Goal: Task Accomplishment & Management: Manage account settings

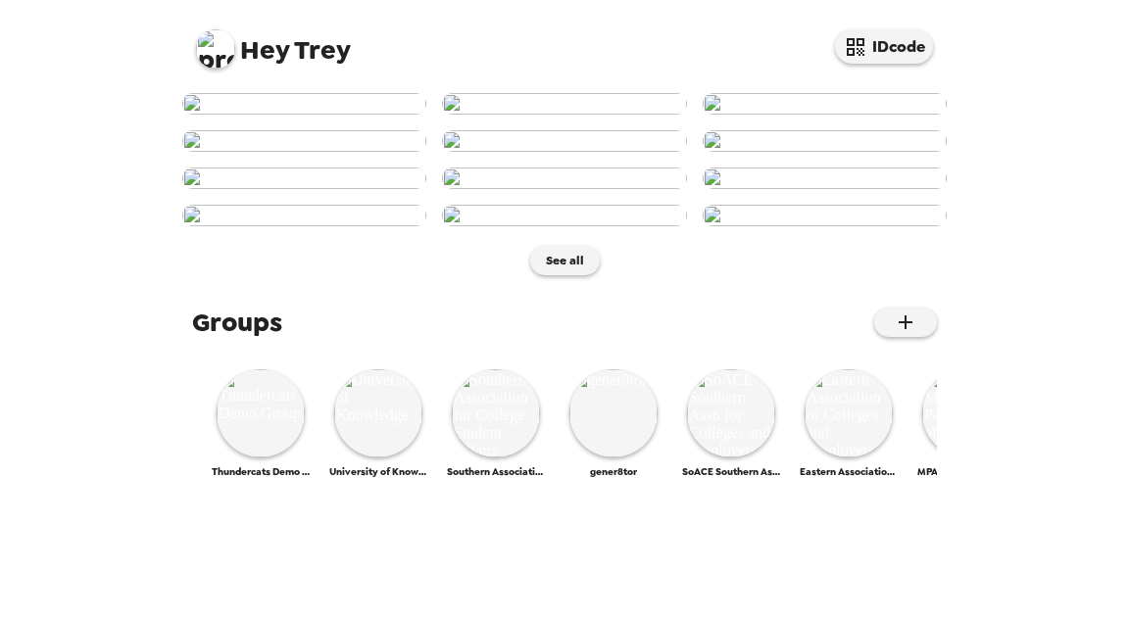
click at [214, 43] on img at bounding box center [215, 48] width 39 height 39
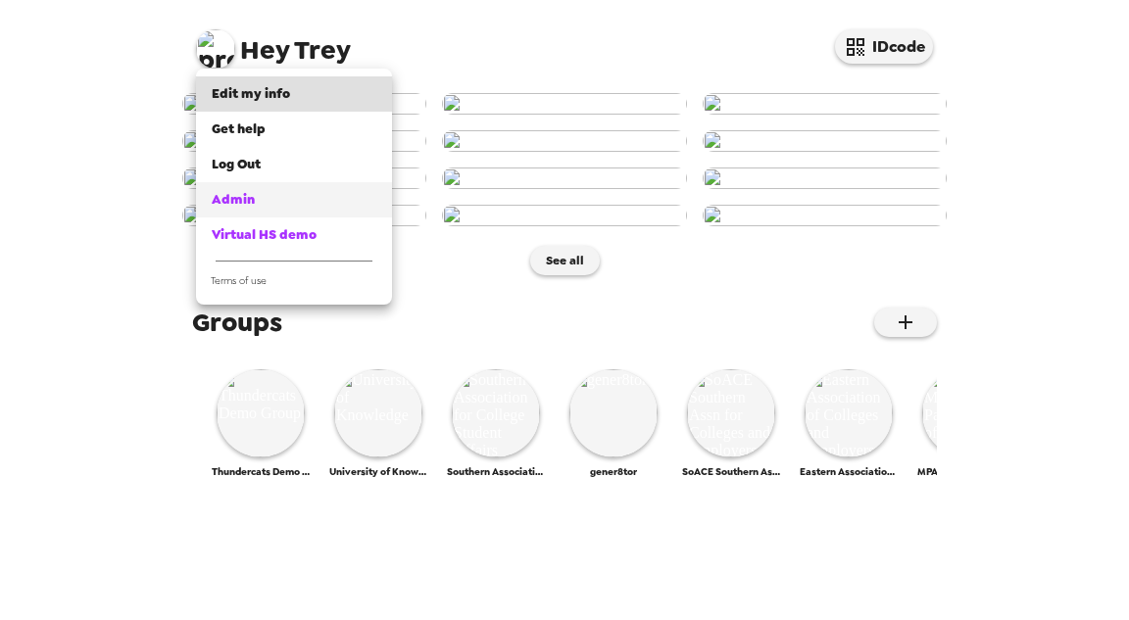
click at [253, 205] on span "Admin" at bounding box center [233, 199] width 43 height 17
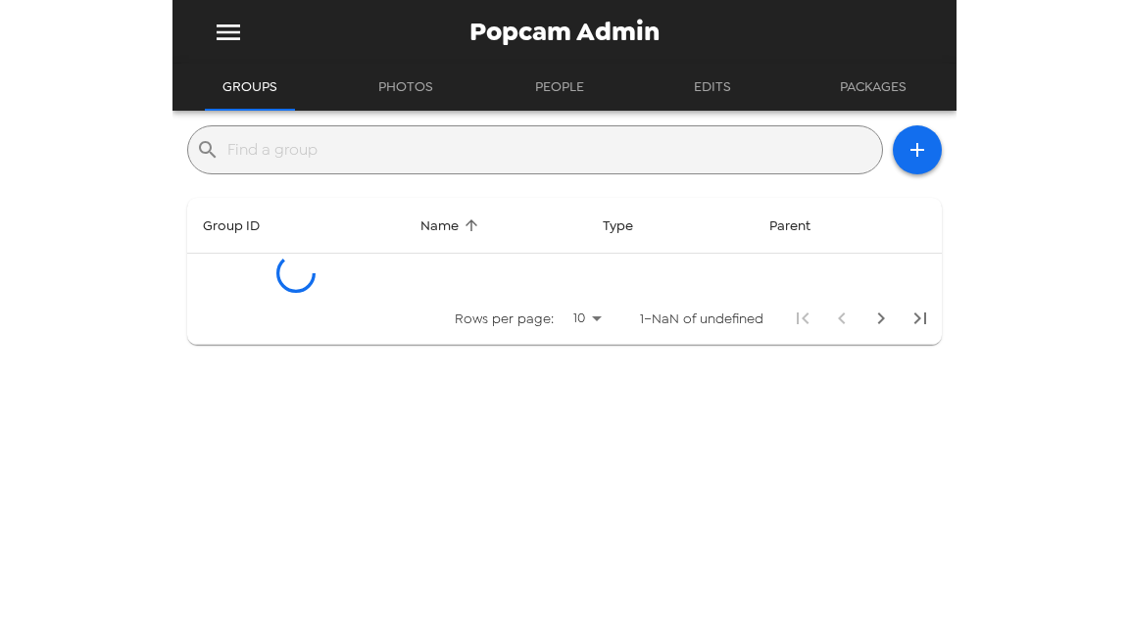
click at [367, 154] on input "text" at bounding box center [550, 149] width 647 height 31
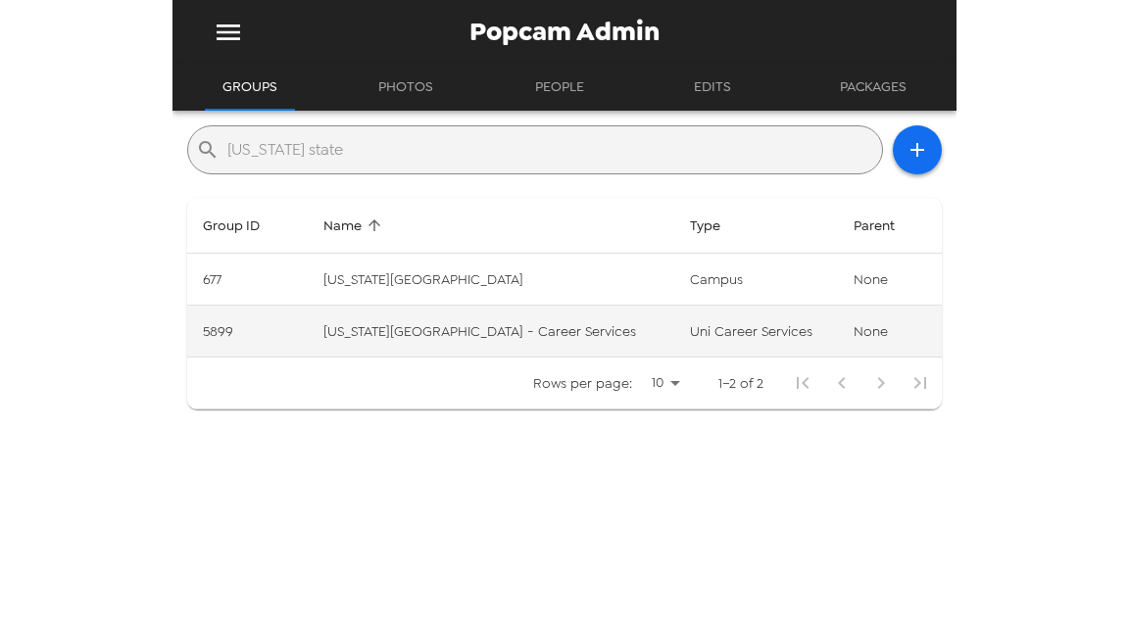
type input "washington state"
click at [555, 335] on td "Washington State University - Career Services" at bounding box center [491, 332] width 366 height 52
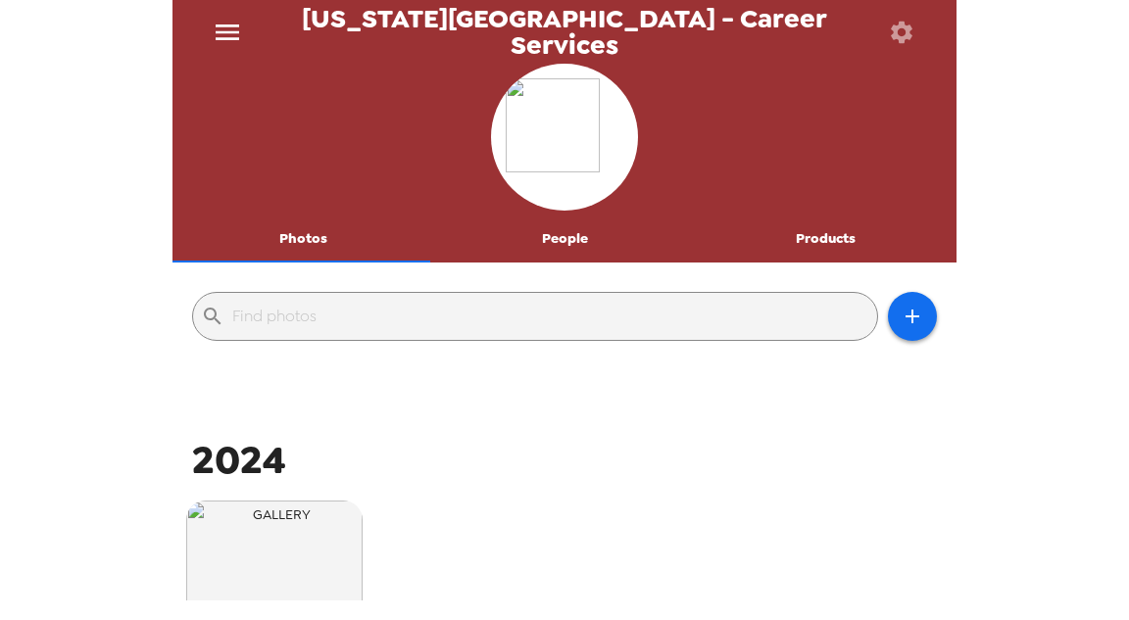
click at [906, 34] on icon "button" at bounding box center [902, 32] width 22 height 22
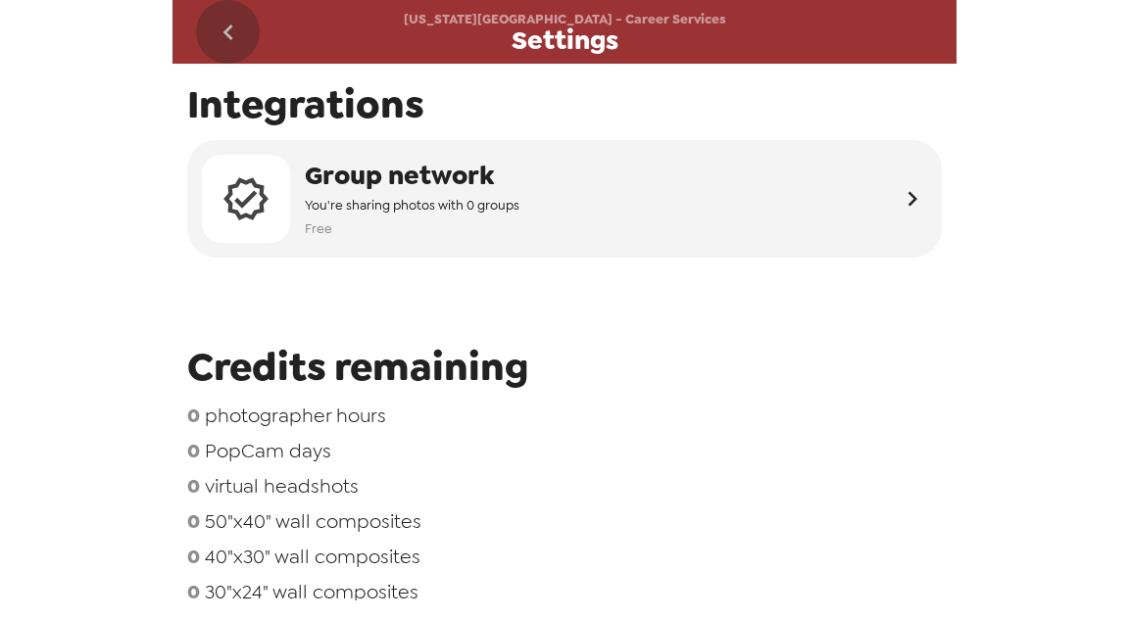
drag, startPoint x: 237, startPoint y: 29, endPoint x: 262, endPoint y: 39, distance: 26.4
click at [238, 29] on icon "go back" at bounding box center [228, 32] width 31 height 31
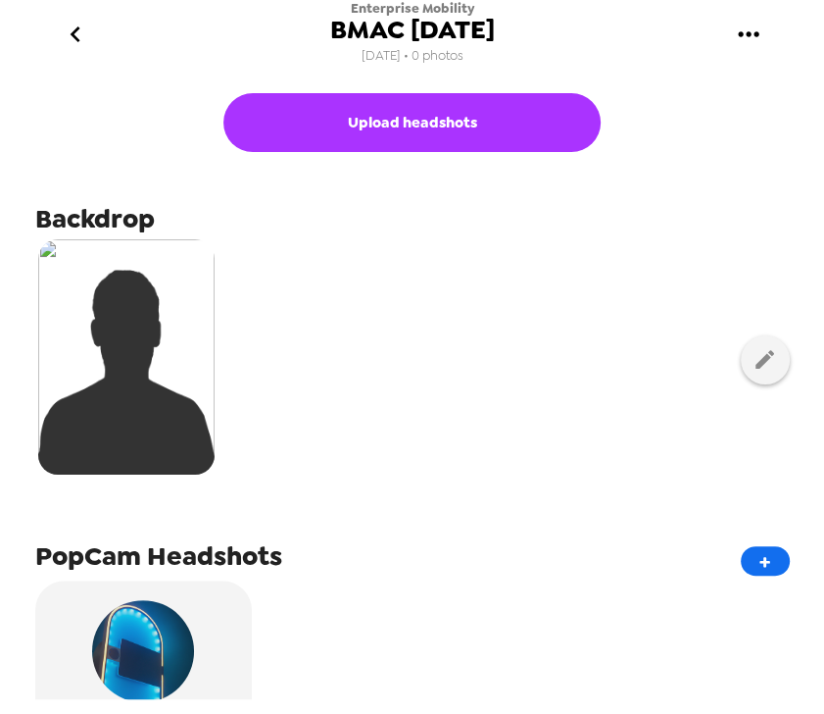
click at [750, 30] on icon "gallery menu" at bounding box center [748, 34] width 31 height 31
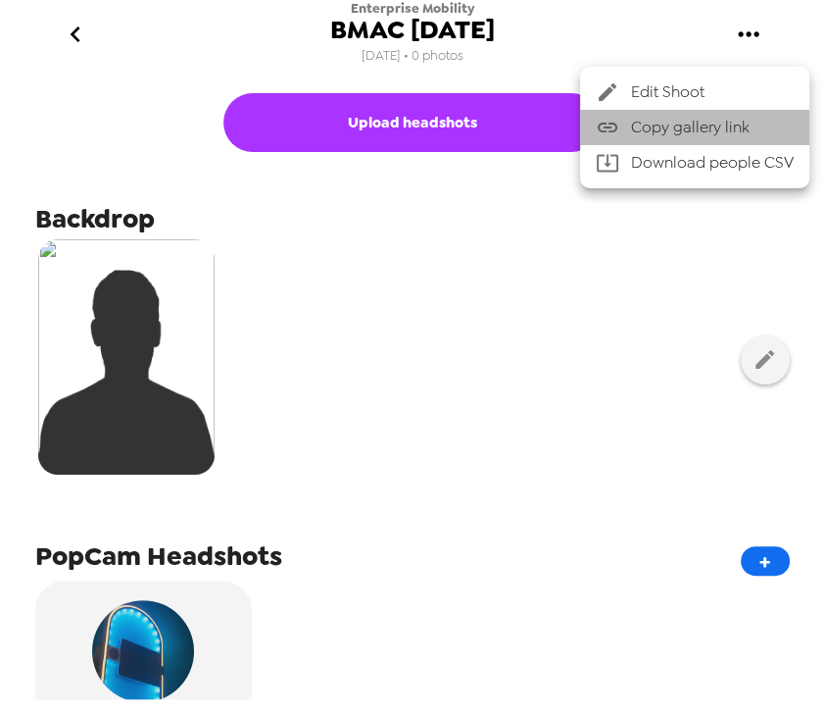
click at [760, 115] on li "Copy gallery link" at bounding box center [694, 127] width 229 height 35
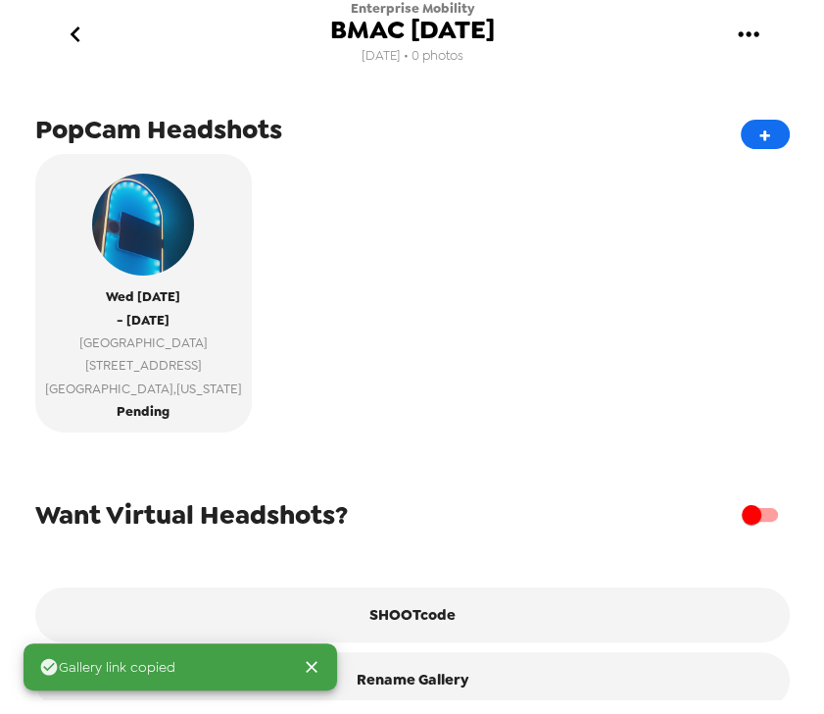
scroll to position [461, 0]
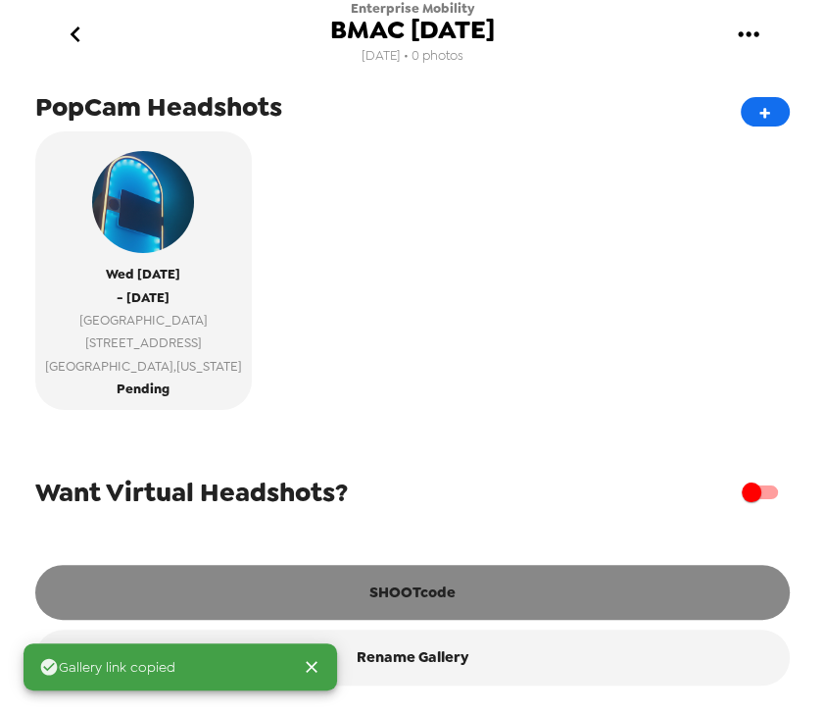
click at [425, 581] on button "SHOOTcode" at bounding box center [412, 592] width 755 height 55
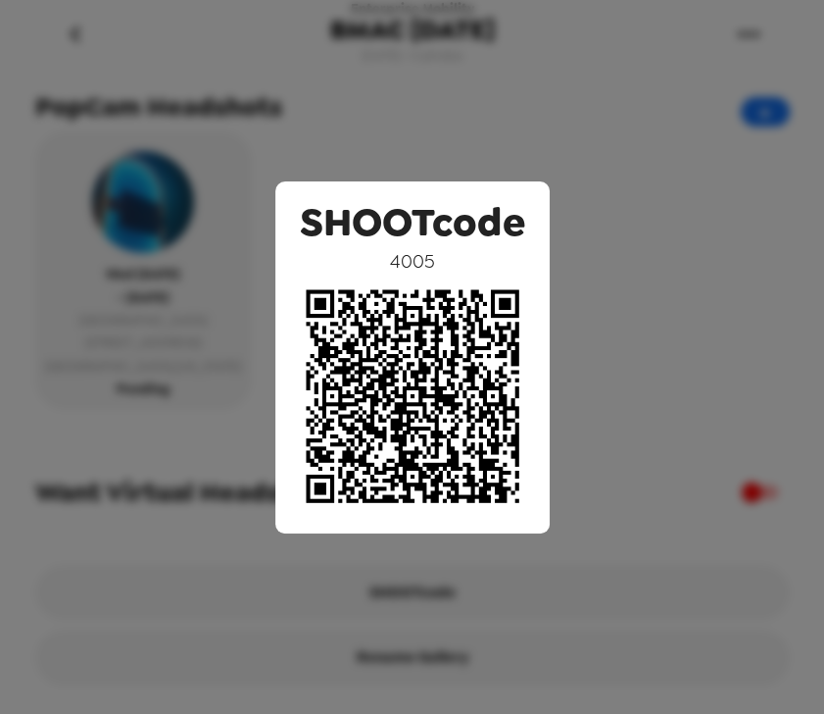
click at [661, 320] on div "SHOOTcode 4005" at bounding box center [412, 357] width 824 height 714
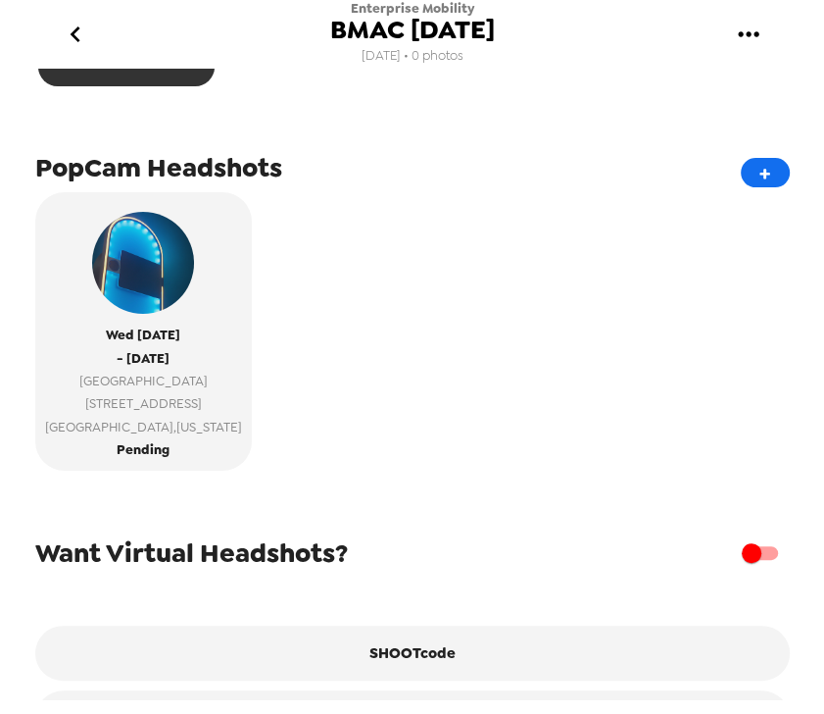
scroll to position [392, 0]
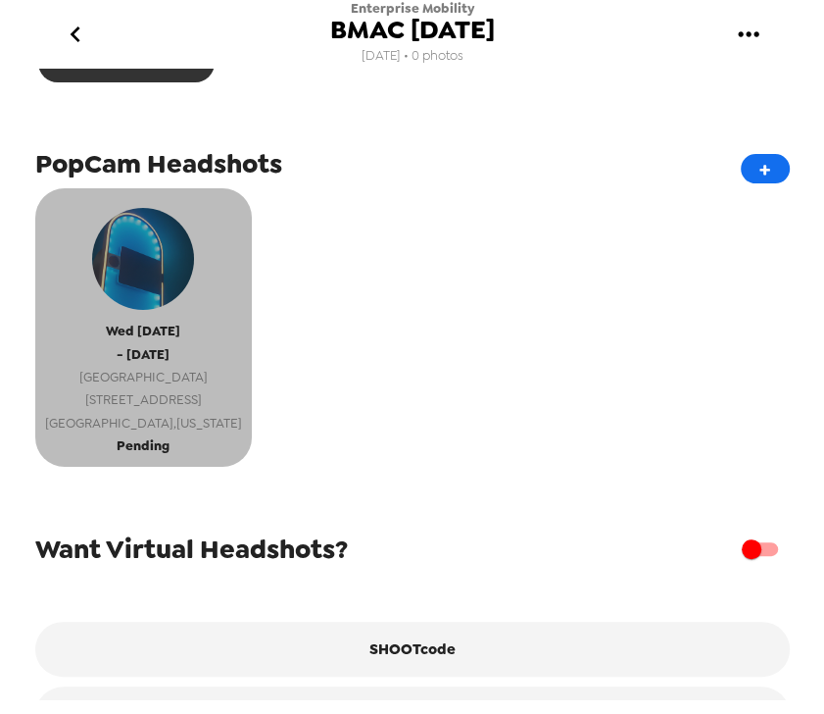
click at [185, 435] on button "Wed 9/3/25 - Wed 9/3/25 Turf Valley Resort 2700 Turf Valley Road Ellicott City …" at bounding box center [143, 327] width 217 height 278
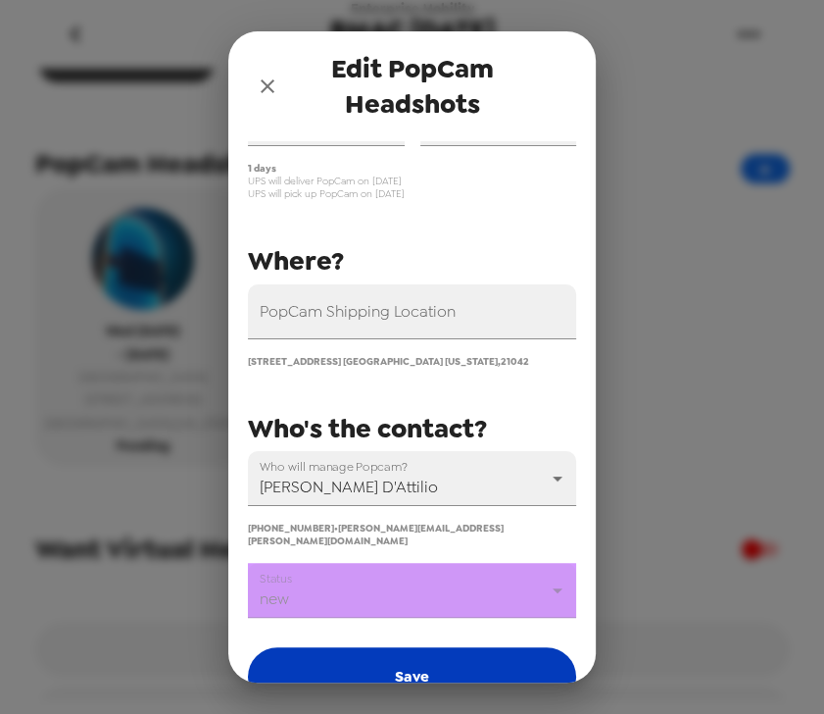
scroll to position [228, 0]
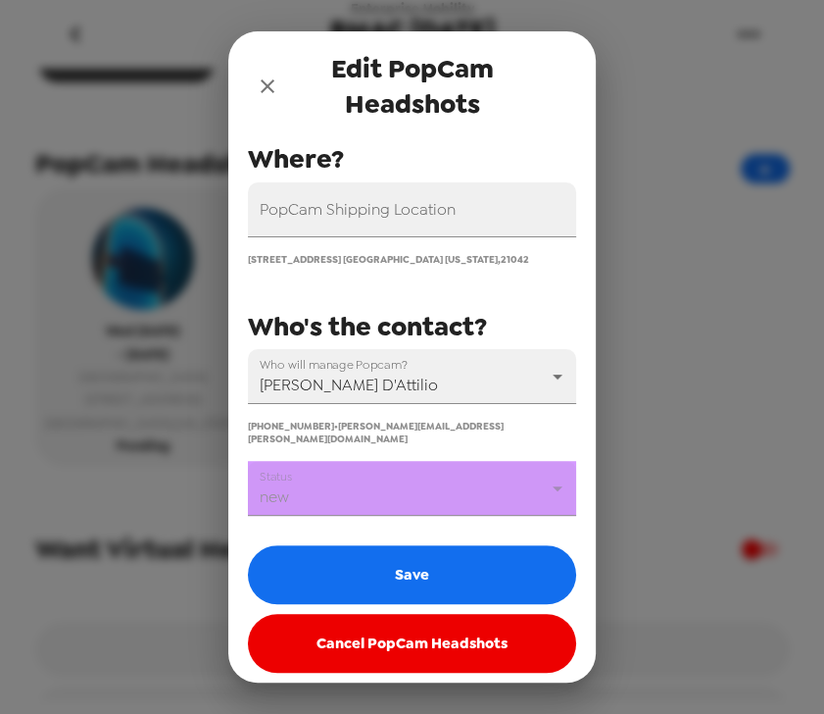
click at [427, 494] on body "Enterprise Mobility BMAC Sept 2025 8/18/25 • 0 photos Upload headshots Backdrop…" at bounding box center [412, 357] width 824 height 714
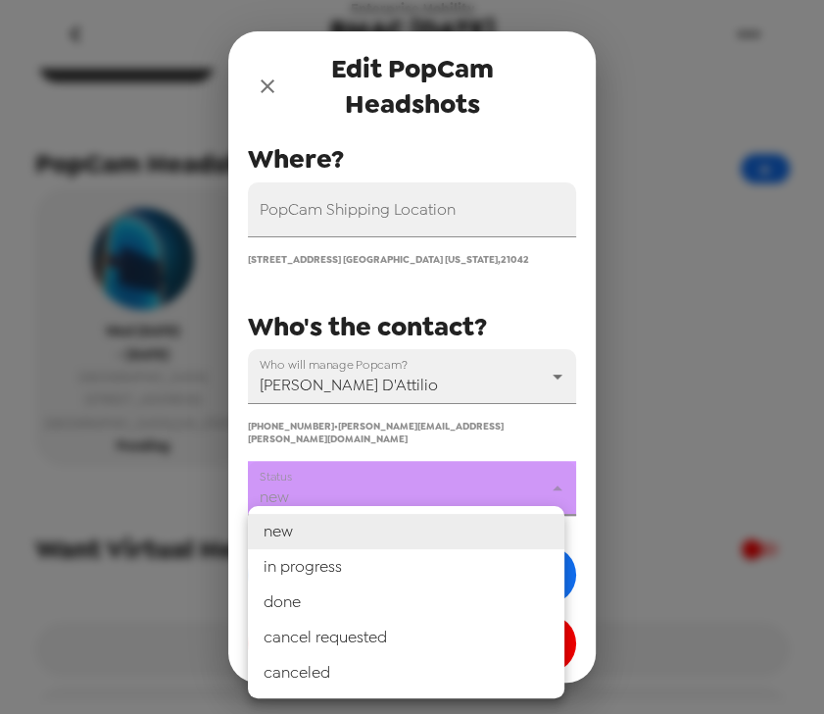
click at [423, 561] on li "in progress" at bounding box center [406, 566] width 317 height 35
type input "in progress"
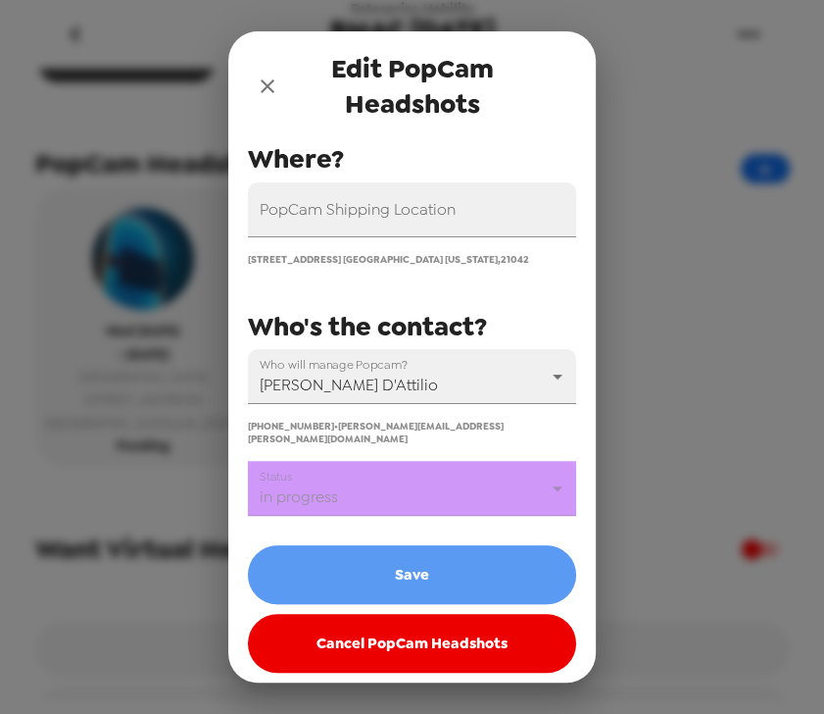
click at [424, 561] on button "Save" at bounding box center [412, 574] width 328 height 59
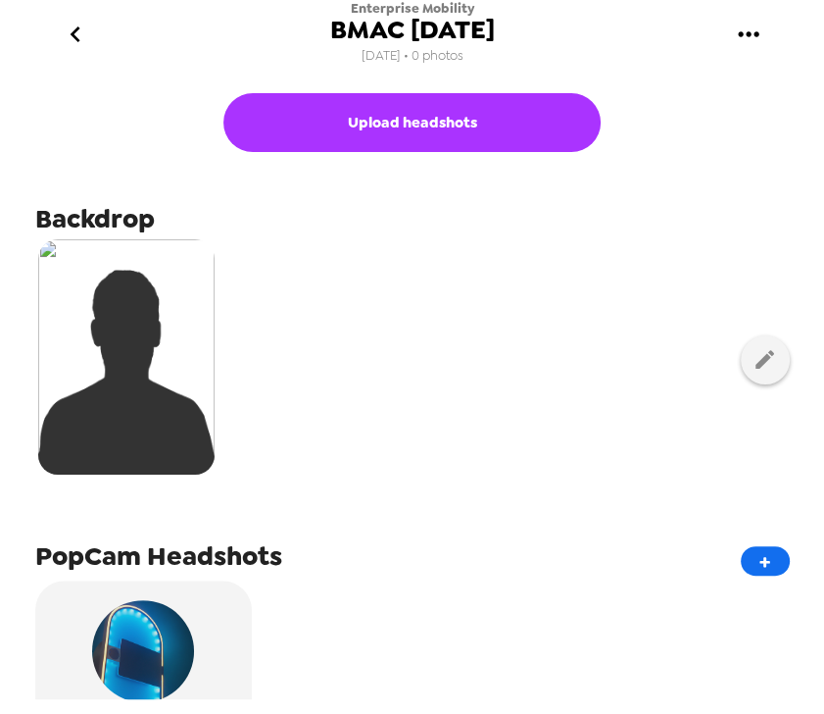
click at [75, 40] on icon "go back" at bounding box center [75, 34] width 31 height 31
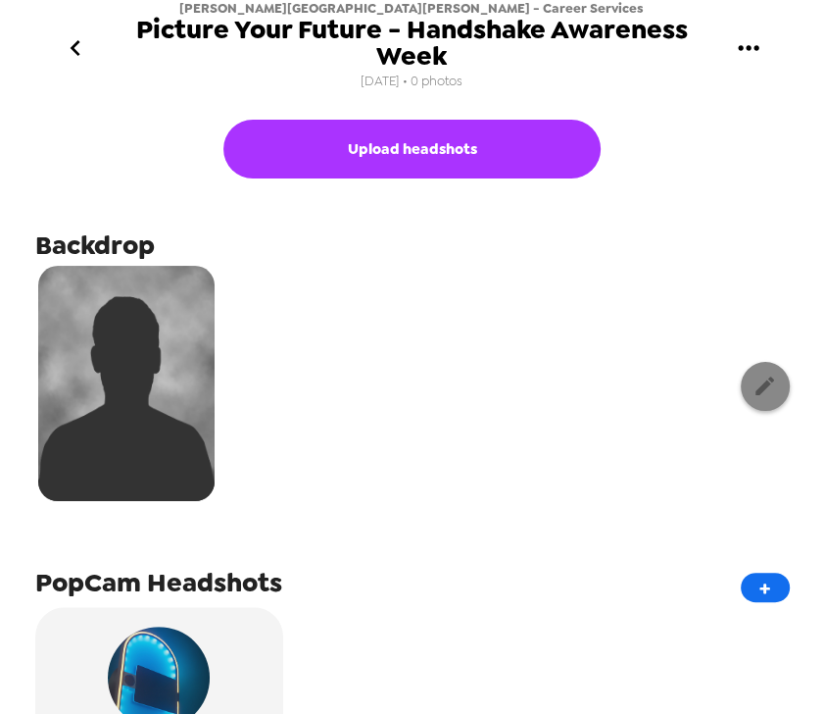
click at [753, 380] on icon "button" at bounding box center [765, 385] width 25 height 25
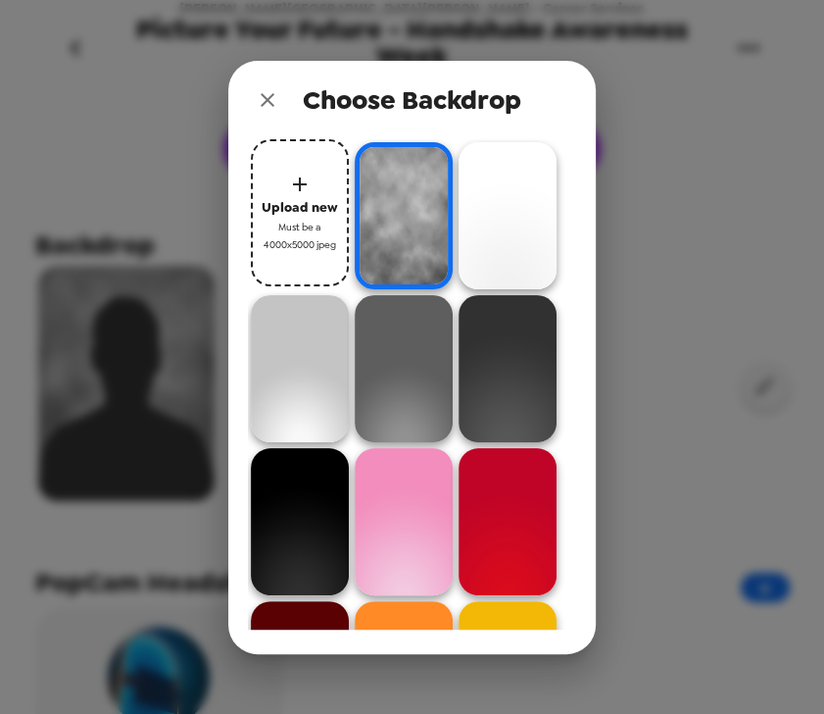
click at [272, 102] on icon "close" at bounding box center [268, 100] width 24 height 24
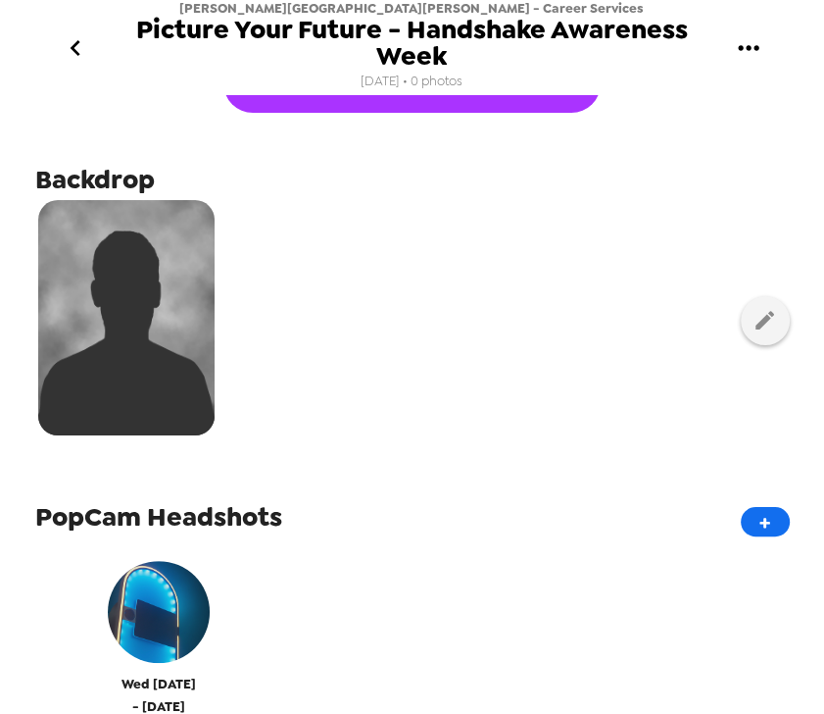
scroll to position [470, 0]
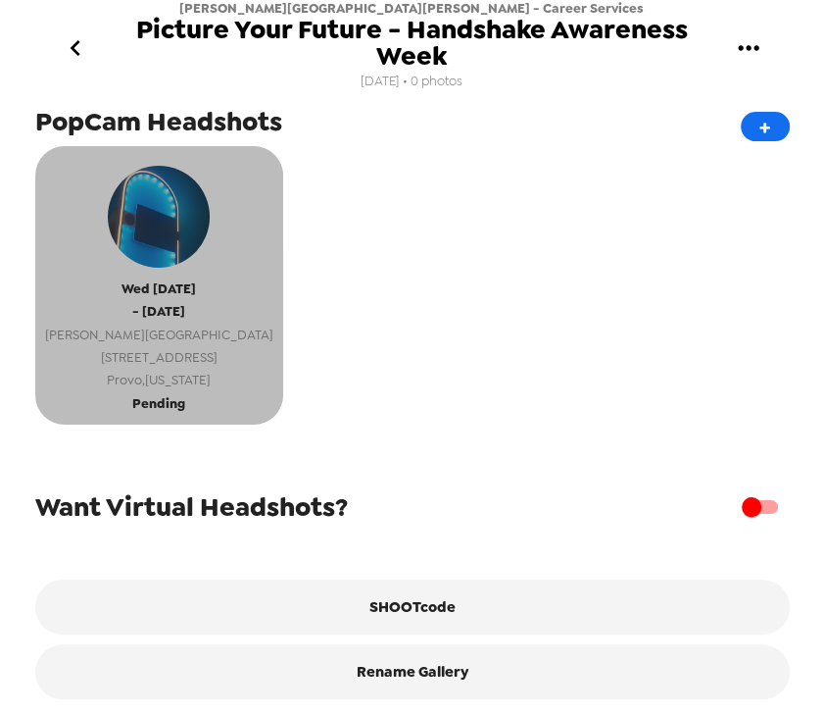
click at [186, 381] on span "Provo , Utah" at bounding box center [159, 380] width 228 height 23
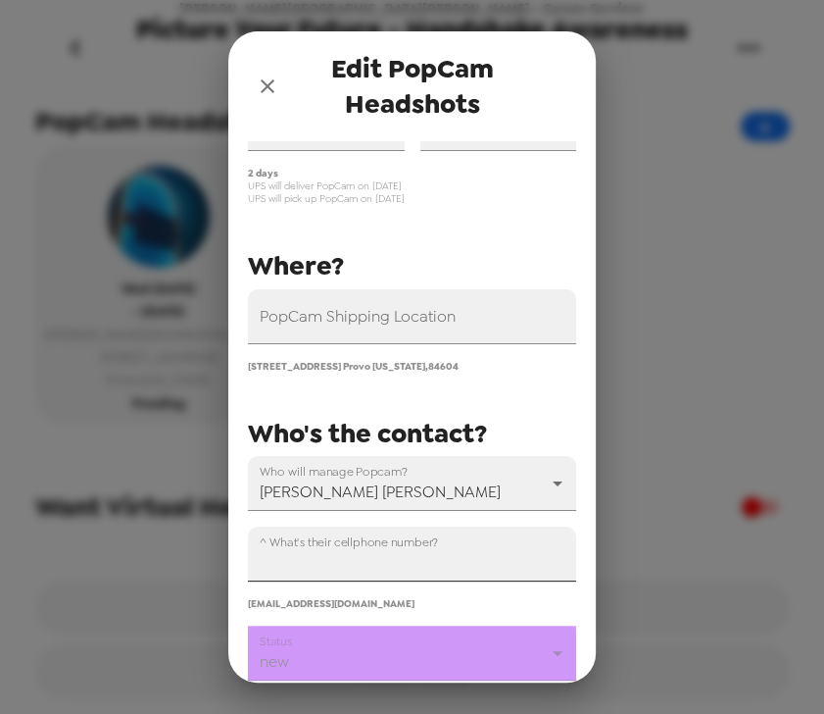
scroll to position [299, 0]
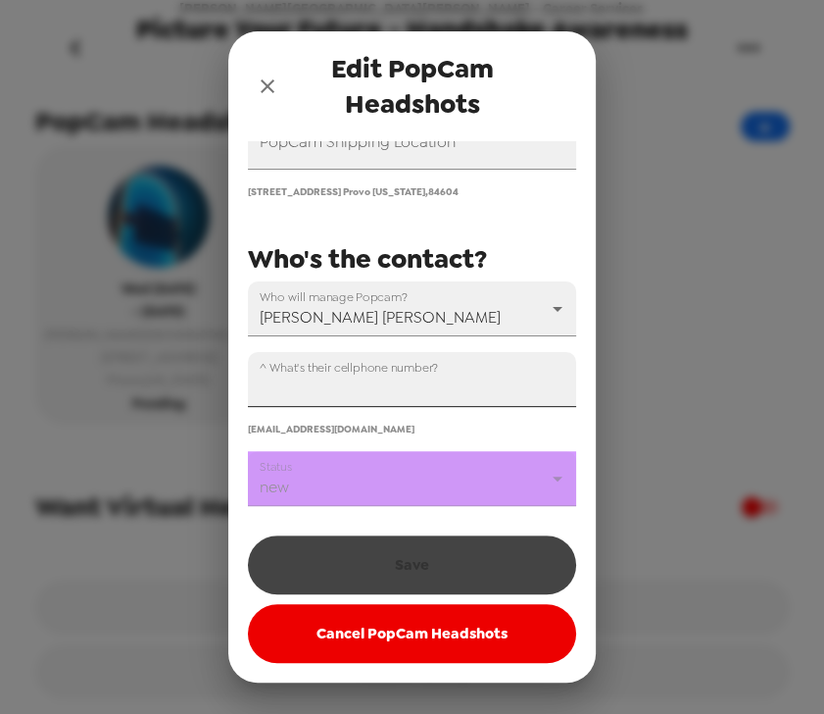
drag, startPoint x: 345, startPoint y: 372, endPoint x: 368, endPoint y: 383, distance: 25.0
click at [345, 372] on label "^ What's their cellphone number?" at bounding box center [349, 367] width 178 height 17
click at [345, 372] on input "^ What's their cellphone number?" at bounding box center [412, 379] width 328 height 55
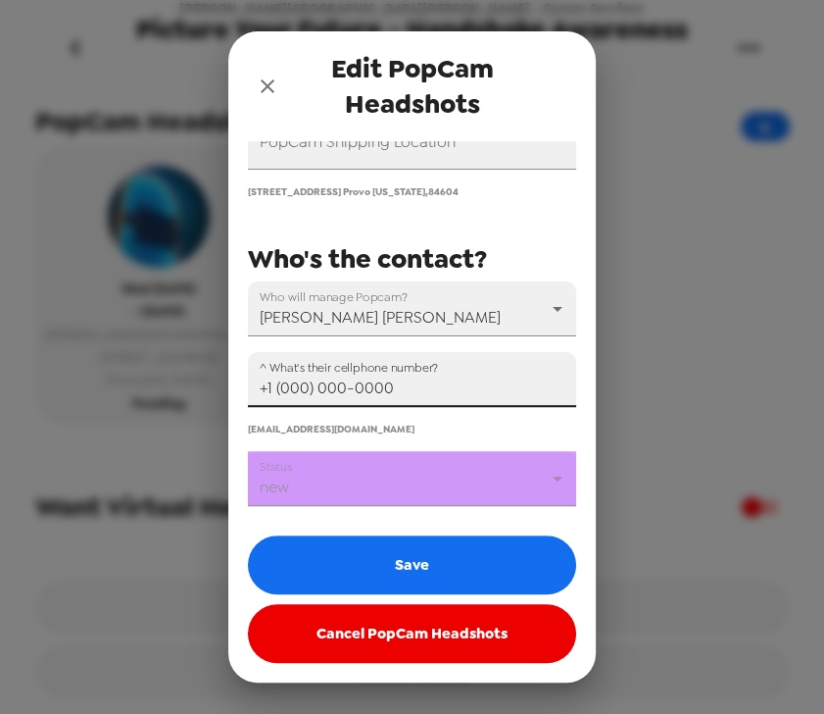
type input "+1 (000) 000-0000"
click at [357, 491] on body "Brigham Young University - Career Services Picture Your Future - Handshake Awar…" at bounding box center [412, 357] width 824 height 714
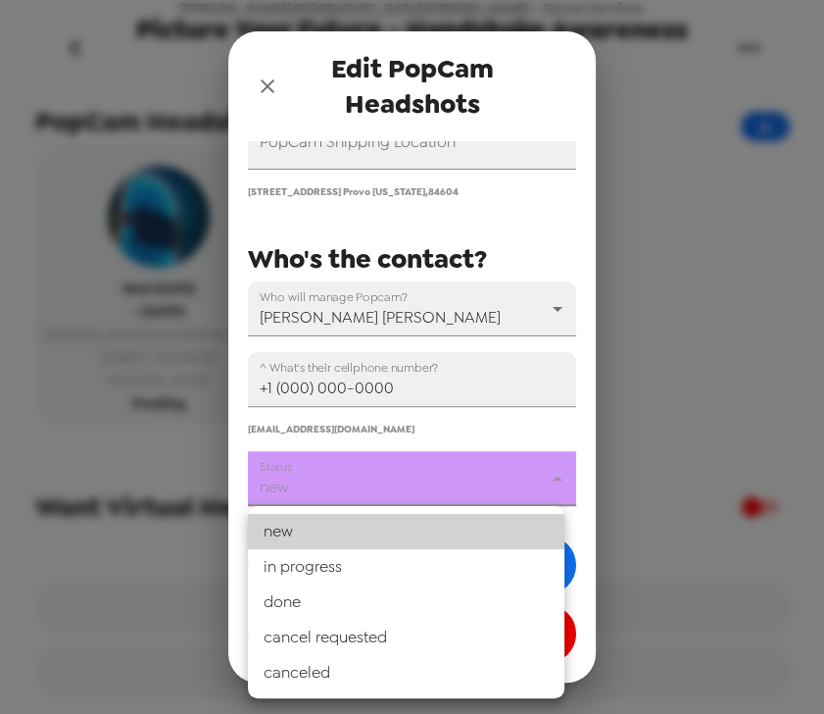
click at [346, 562] on li "in progress" at bounding box center [406, 566] width 317 height 35
type input "in progress"
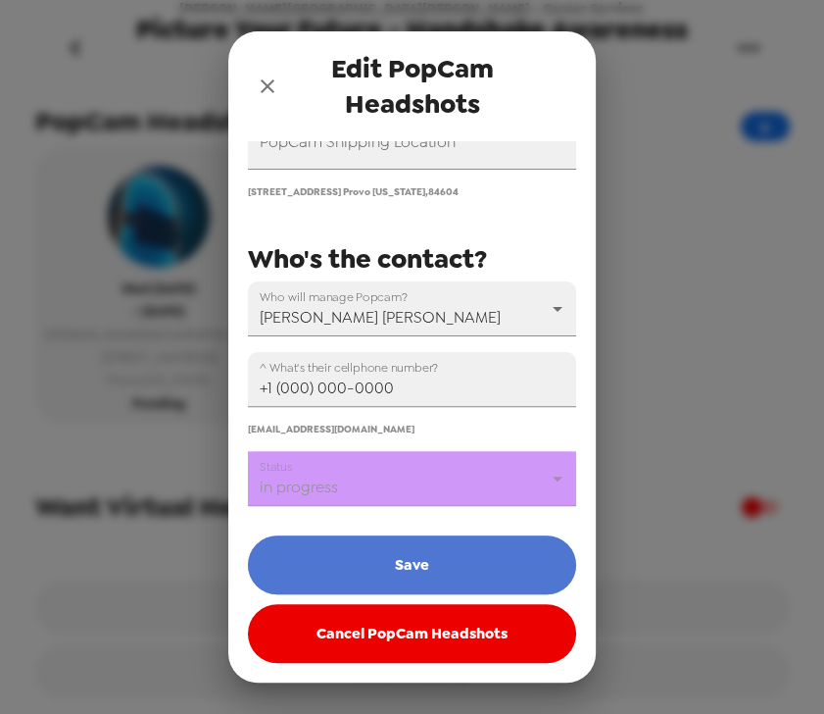
click at [445, 561] on button "Save" at bounding box center [412, 564] width 328 height 59
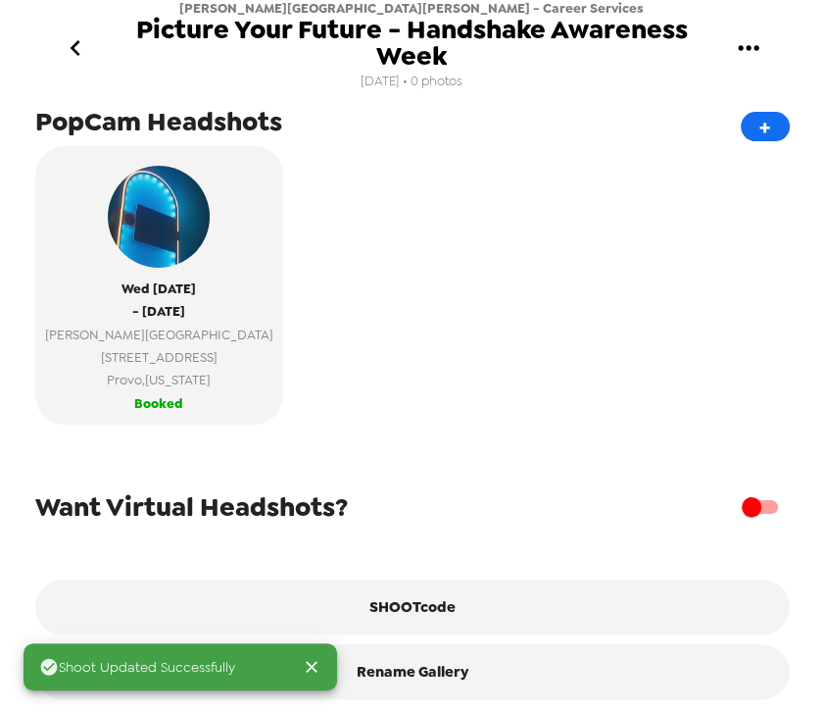
click at [511, 381] on div "Wed 9/10/25 - Thu 9/11/25 Ernest L. Wilkinson Student Center 1060 East Campus D…" at bounding box center [412, 292] width 755 height 293
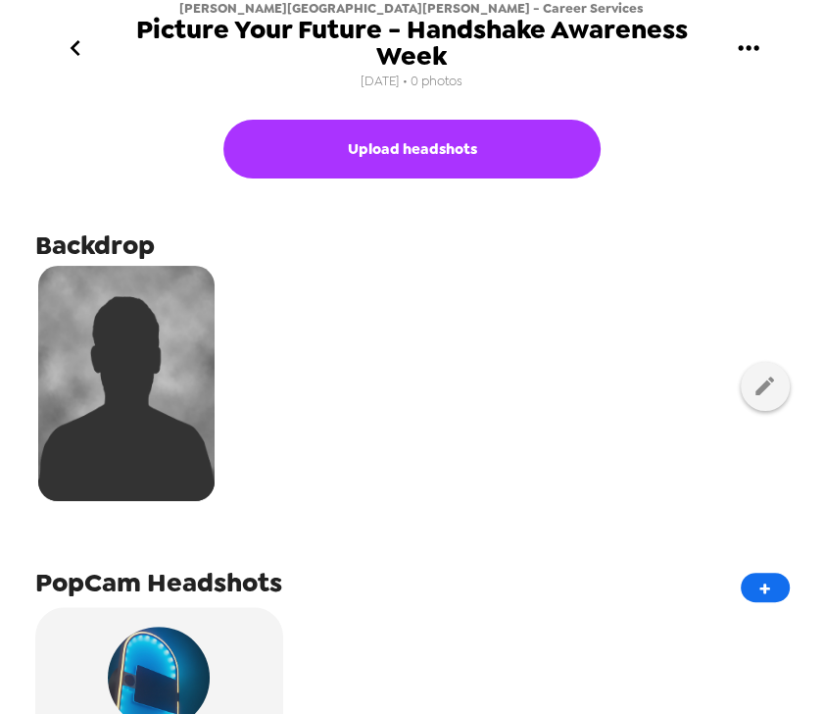
click at [746, 57] on icon "gallery menu" at bounding box center [748, 47] width 31 height 31
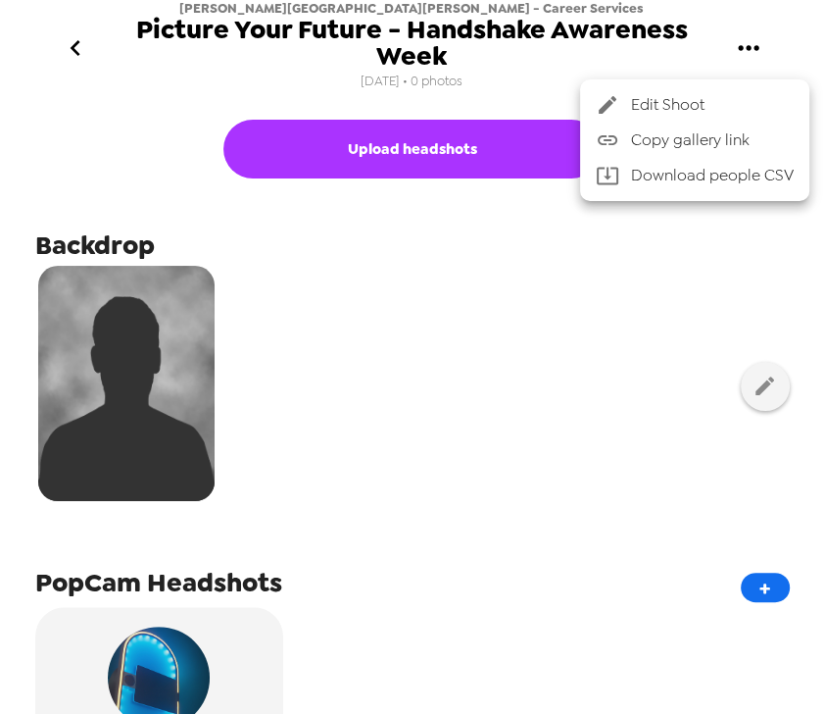
click at [725, 138] on span "Copy gallery link" at bounding box center [712, 140] width 163 height 24
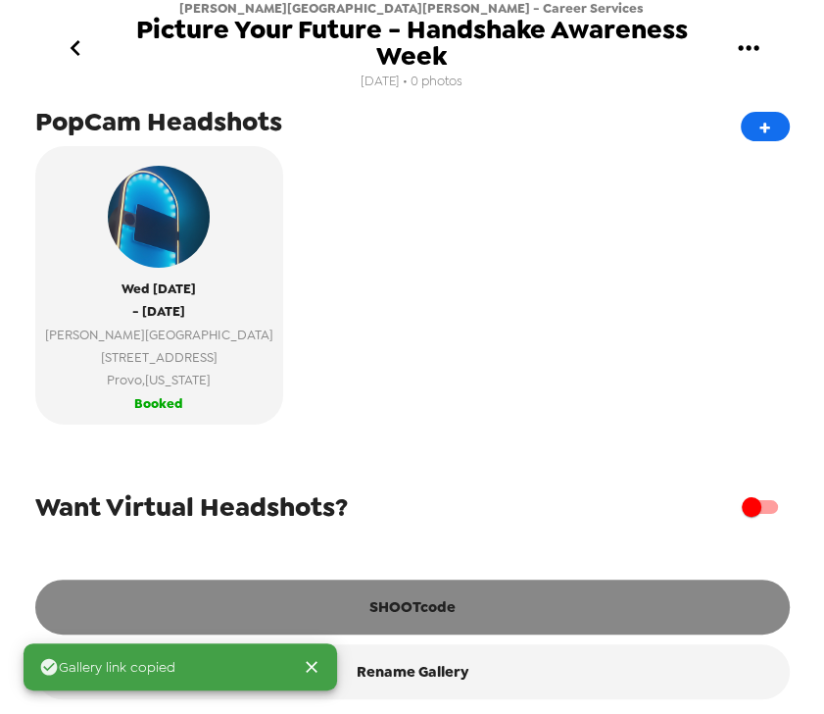
scroll to position [473, 0]
click at [447, 600] on button "SHOOTcode" at bounding box center [412, 606] width 755 height 55
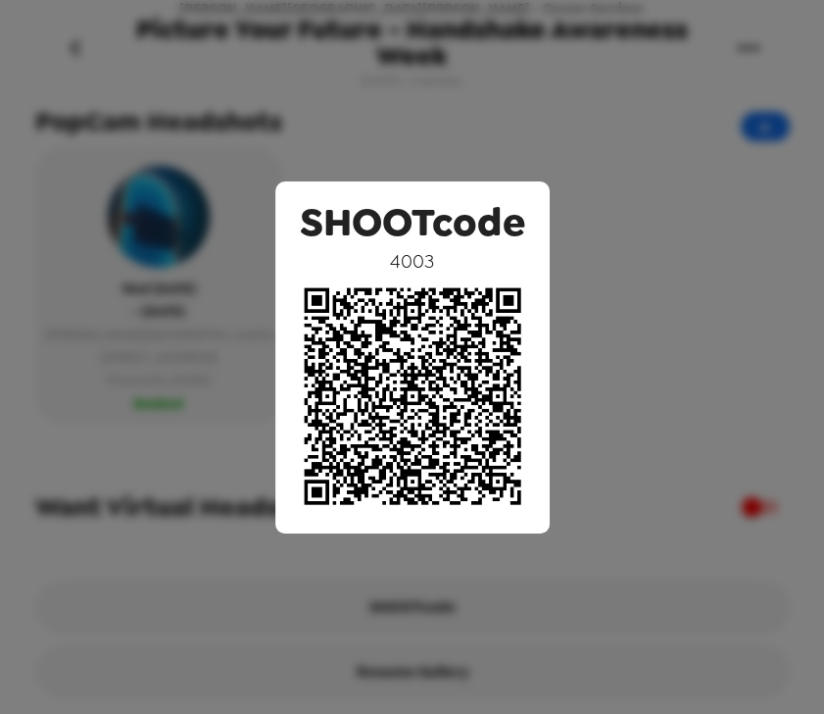
click at [644, 212] on div "SHOOTcode 4003" at bounding box center [412, 357] width 824 height 714
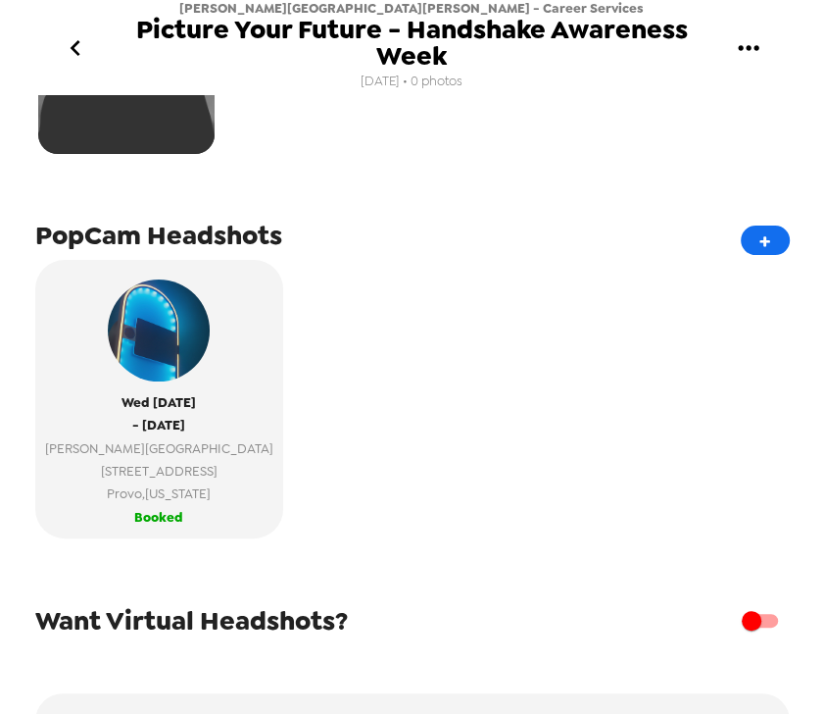
scroll to position [81, 0]
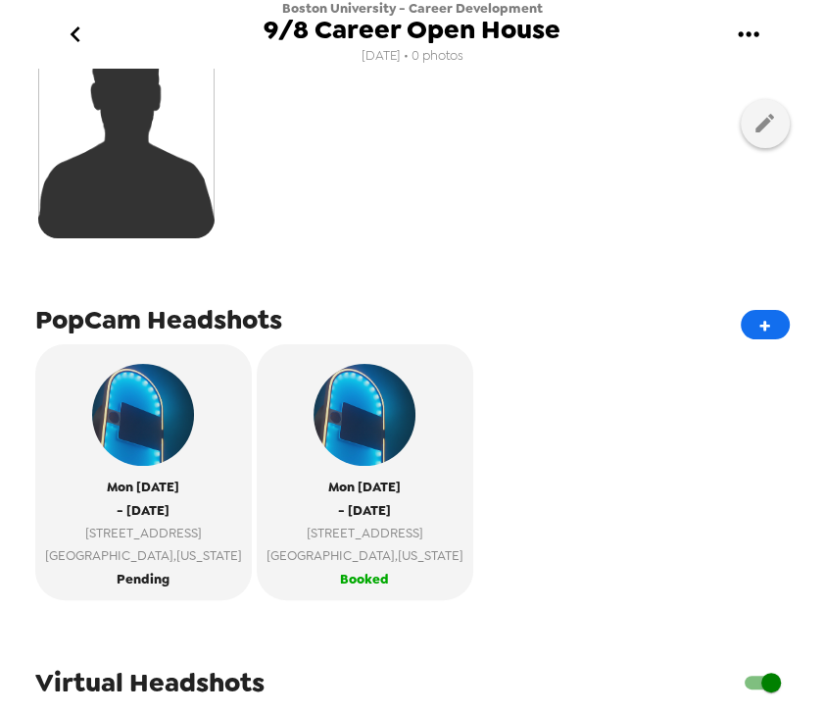
scroll to position [235, 0]
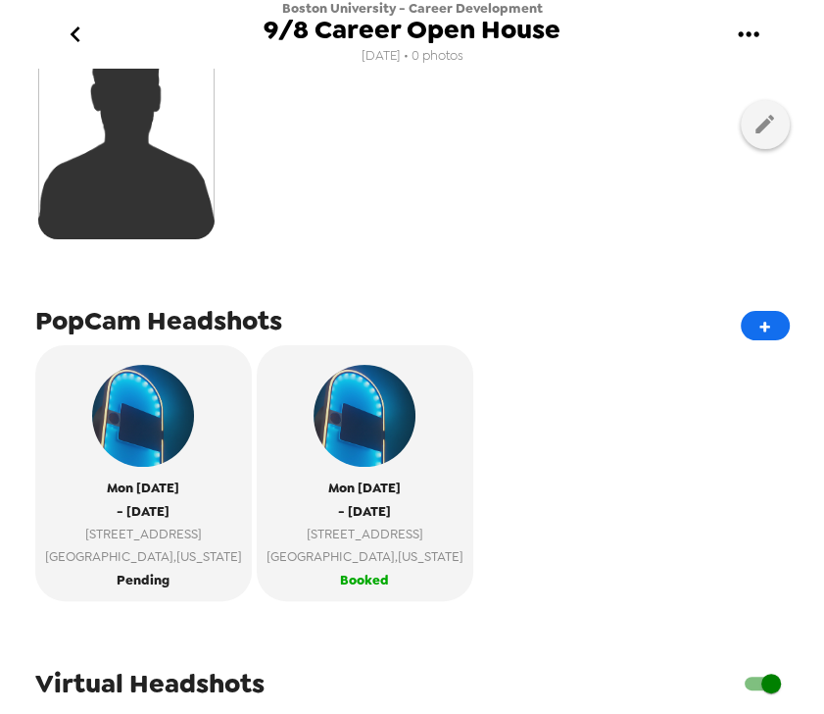
click at [747, 40] on icon "gallery menu" at bounding box center [748, 34] width 31 height 31
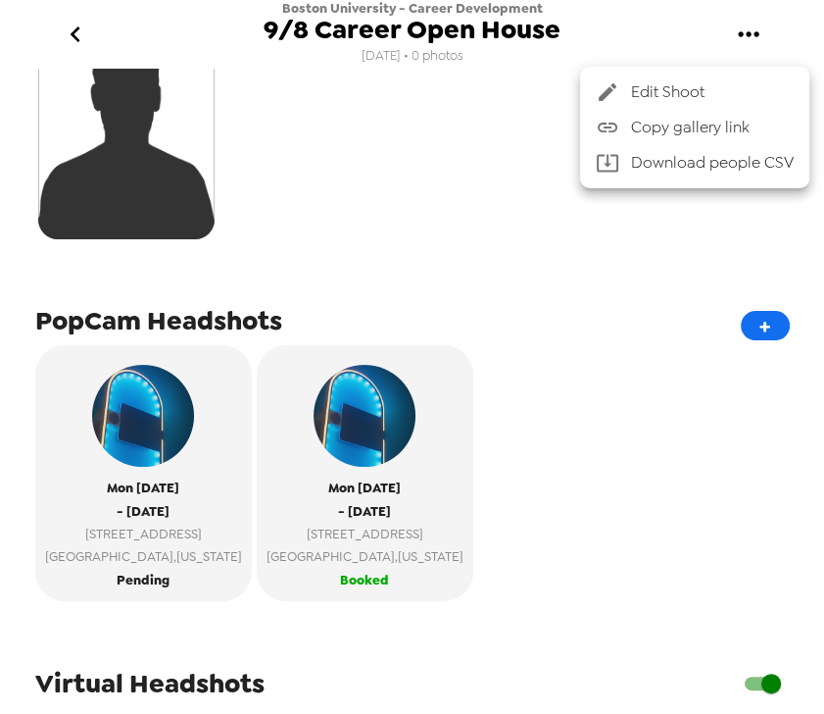
click at [762, 126] on span "Copy gallery link" at bounding box center [712, 128] width 163 height 24
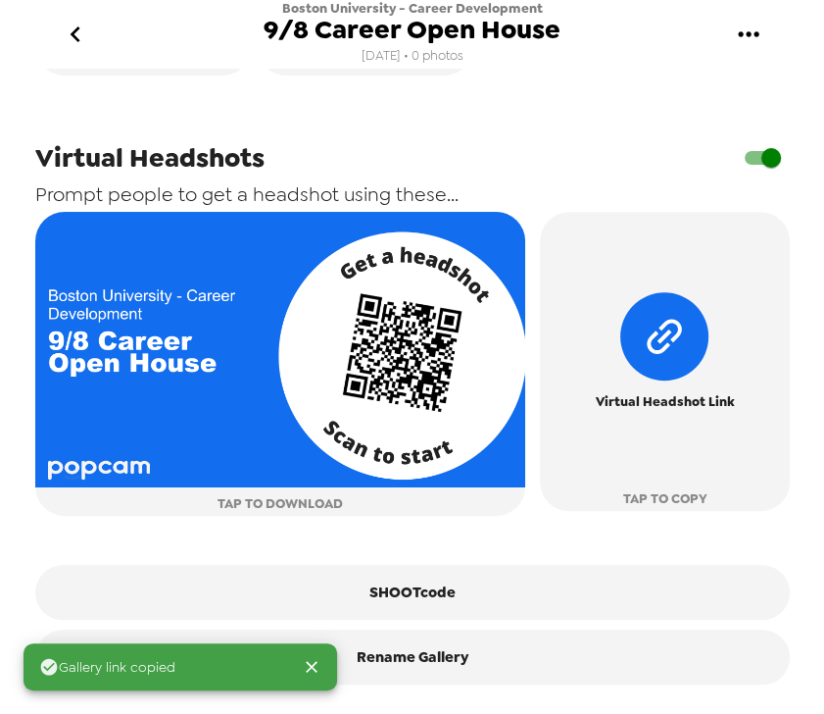
scroll to position [768, 0]
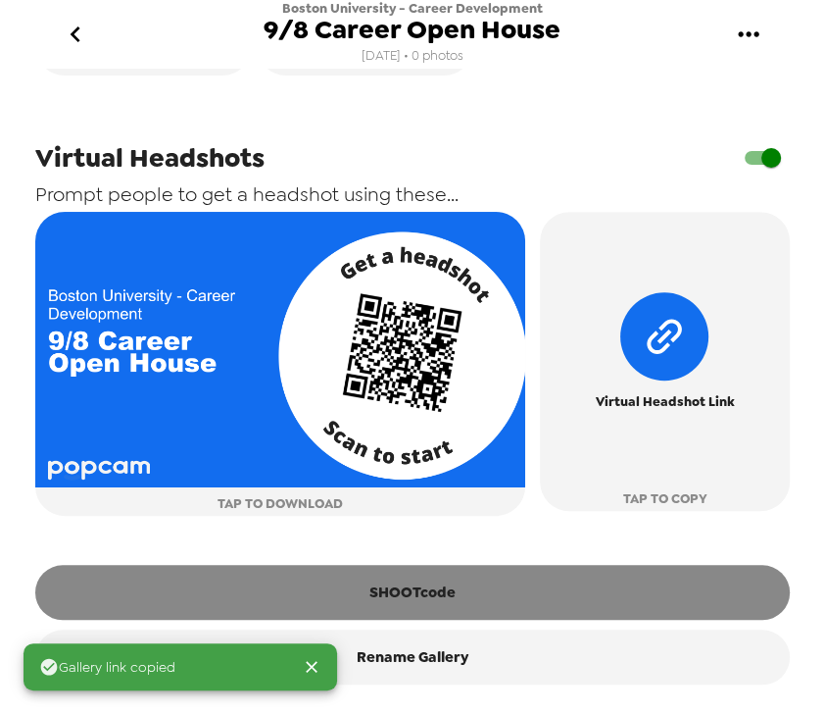
click at [405, 593] on button "SHOOTcode" at bounding box center [412, 592] width 755 height 55
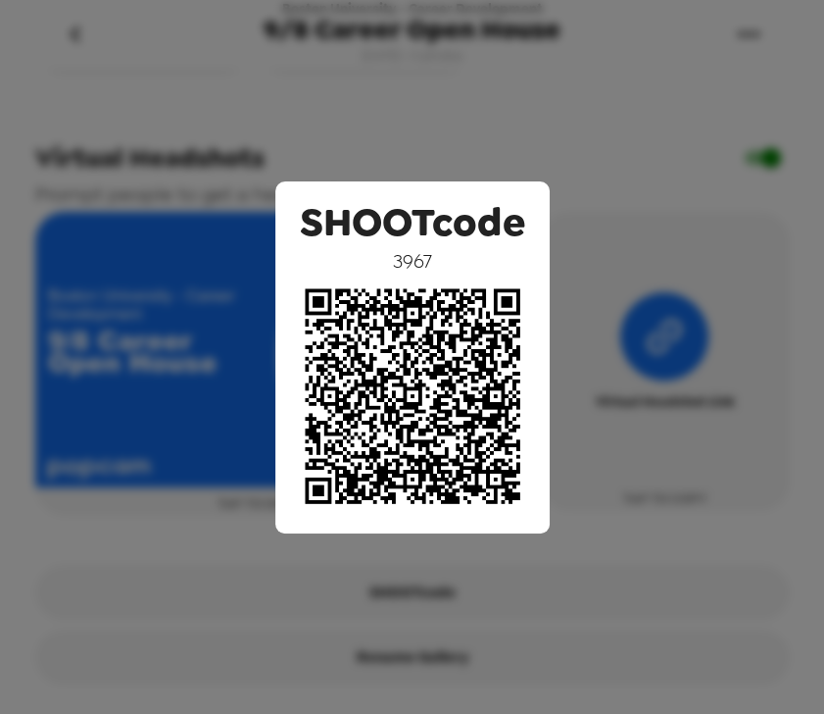
click at [682, 304] on div "SHOOTcode 3967" at bounding box center [412, 357] width 824 height 714
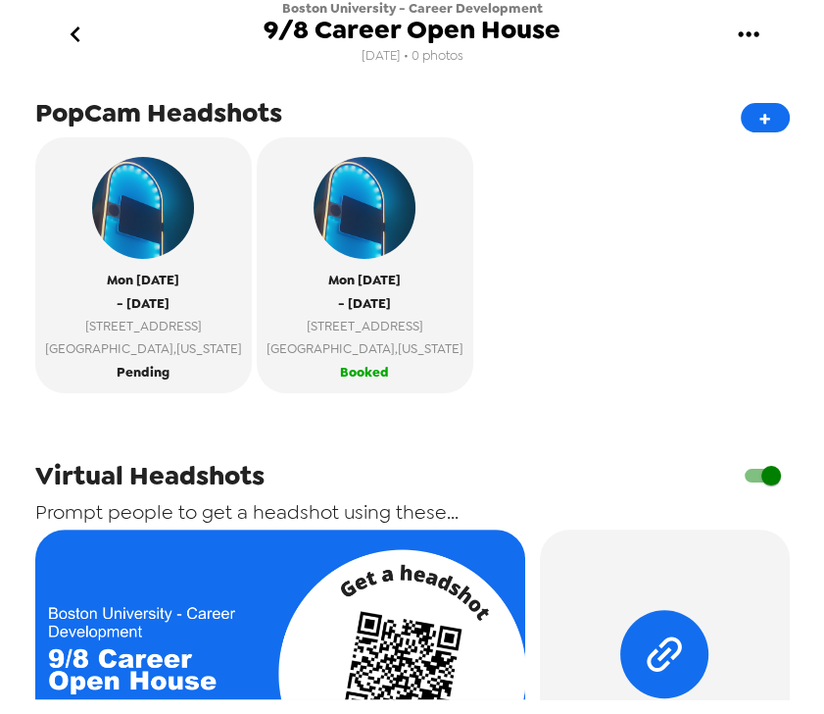
scroll to position [376, 0]
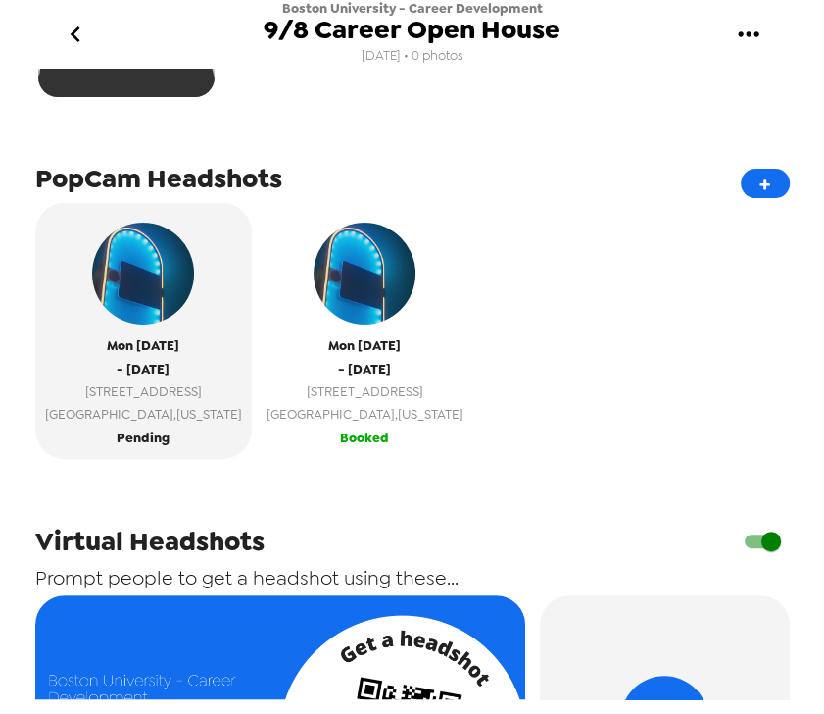
scroll to position [392, 0]
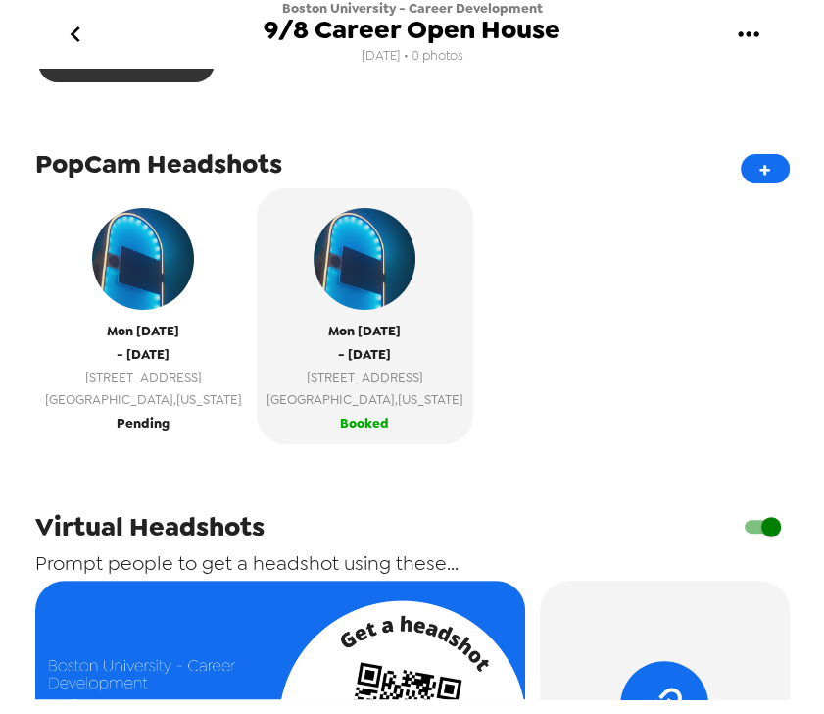
click at [165, 430] on button "Mon 9/8/25 - Mon 9/8/25 100 Bay State Rd 6th fl Boston , Massachusetts Pending" at bounding box center [143, 316] width 217 height 256
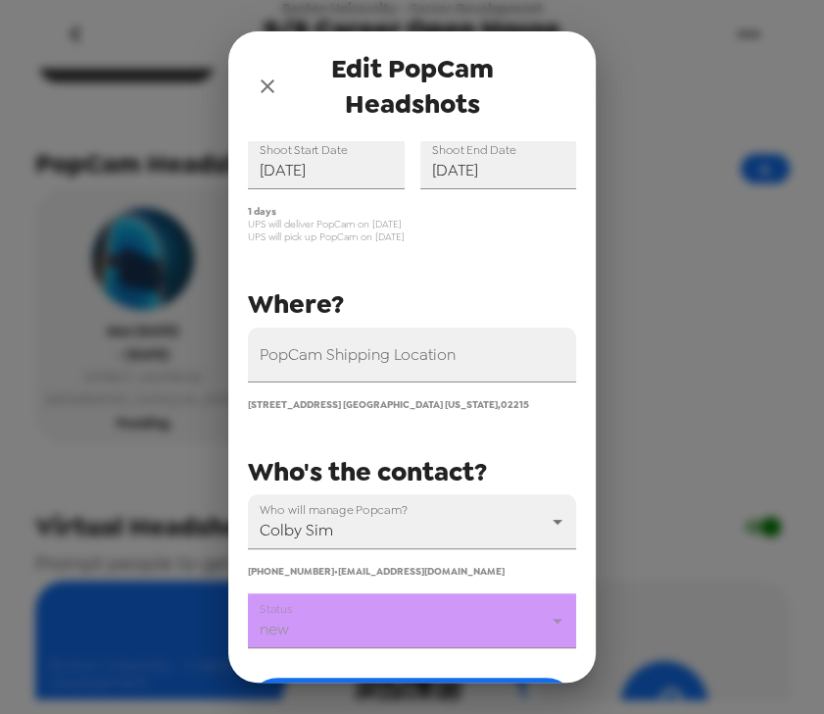
scroll to position [228, 0]
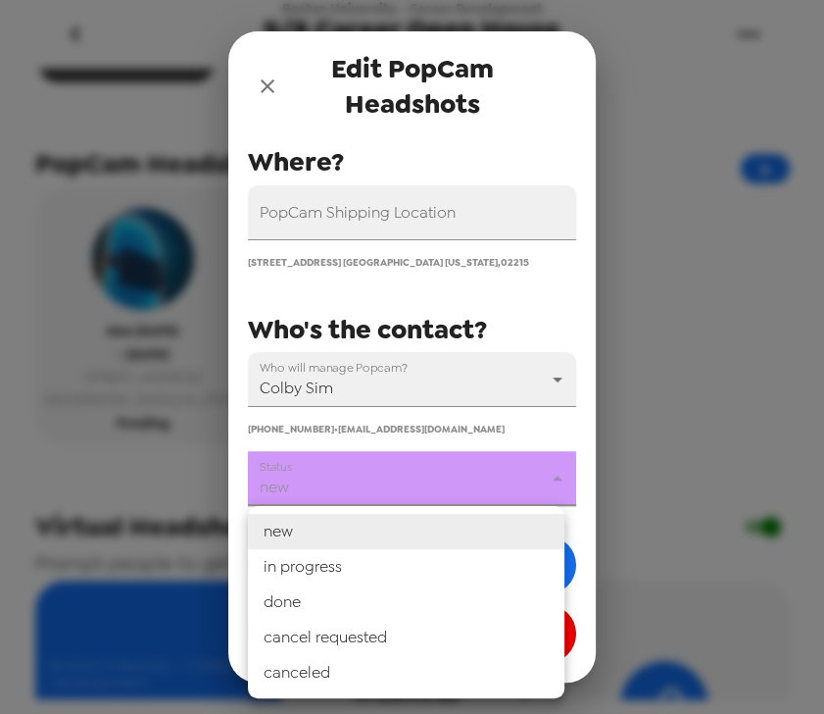
click at [425, 494] on body "Boston University - Career Development 9/8 Career Open House 7/31/25 • 0 photos…" at bounding box center [412, 357] width 824 height 714
click at [416, 560] on li "in progress" at bounding box center [406, 566] width 317 height 35
type input "in progress"
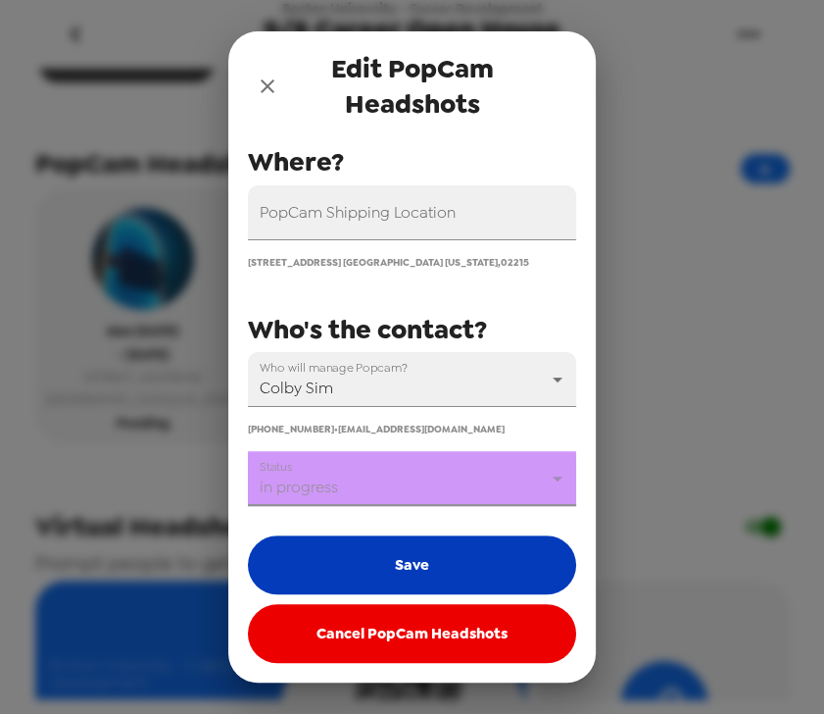
click at [416, 568] on button "Save" at bounding box center [412, 564] width 328 height 59
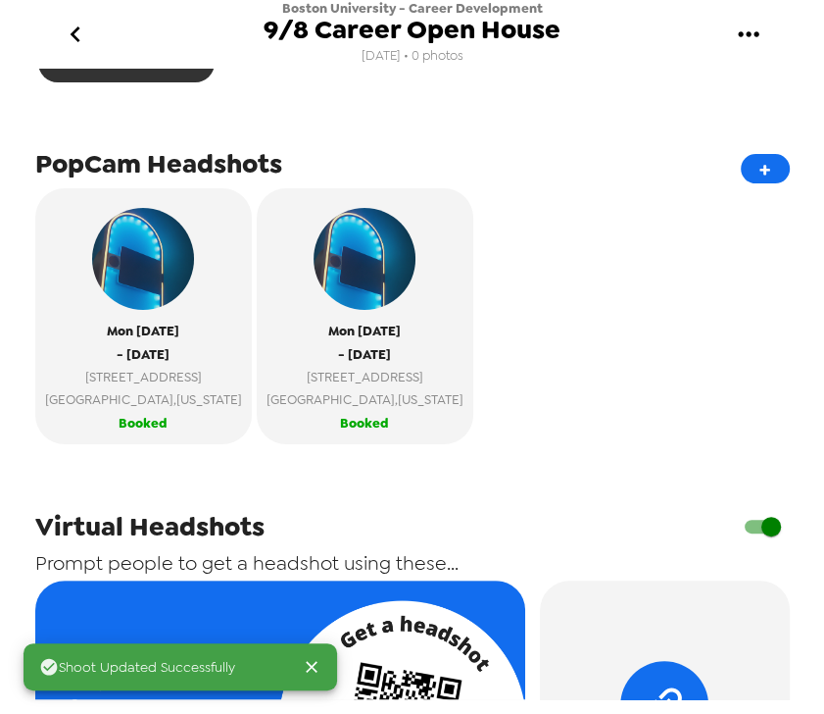
click at [552, 391] on div "Mon 9/8/25 - Mon 9/8/25 100 Bay State Rd 6th fl Boston , Massachusetts Booked M…" at bounding box center [412, 323] width 755 height 271
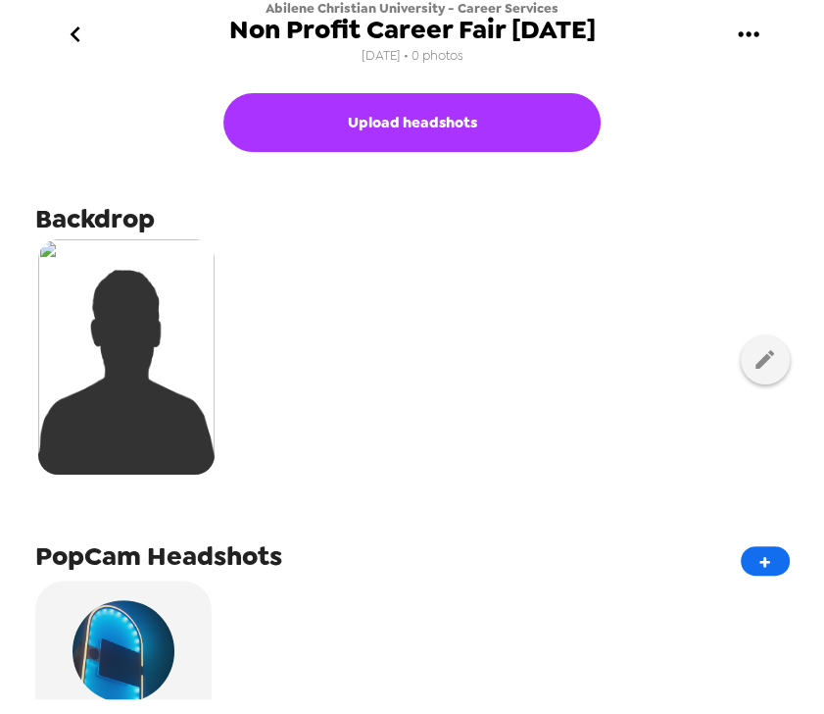
click at [758, 28] on icon "gallery menu" at bounding box center [748, 34] width 31 height 31
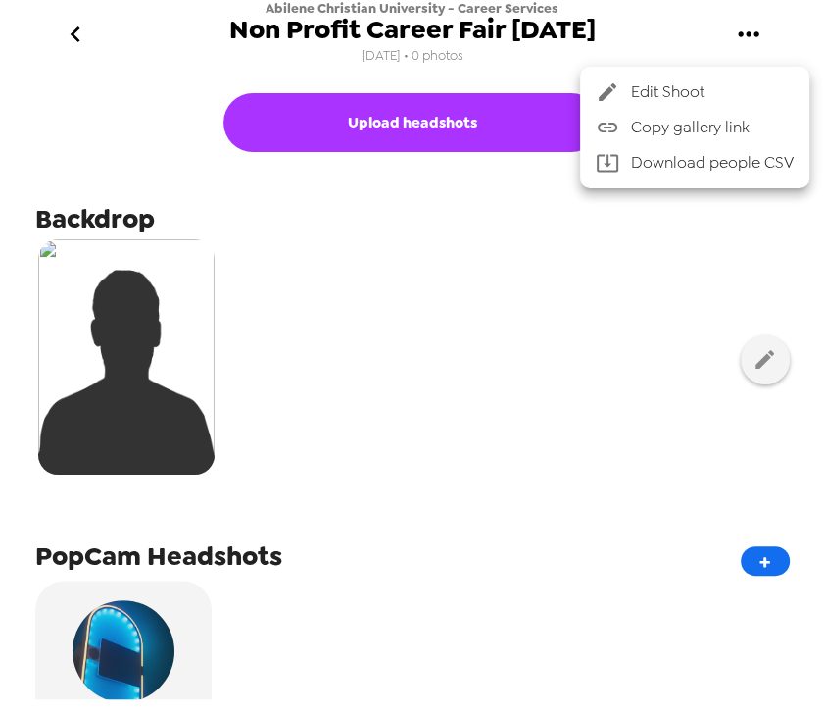
click at [435, 349] on div at bounding box center [412, 357] width 824 height 714
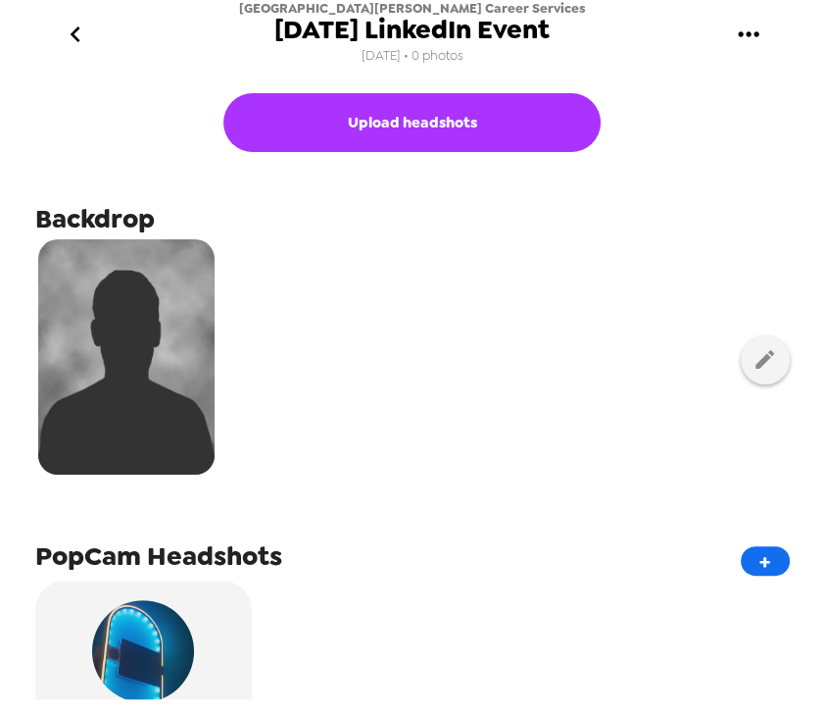
click at [767, 35] on button "gallery menu" at bounding box center [749, 35] width 64 height 64
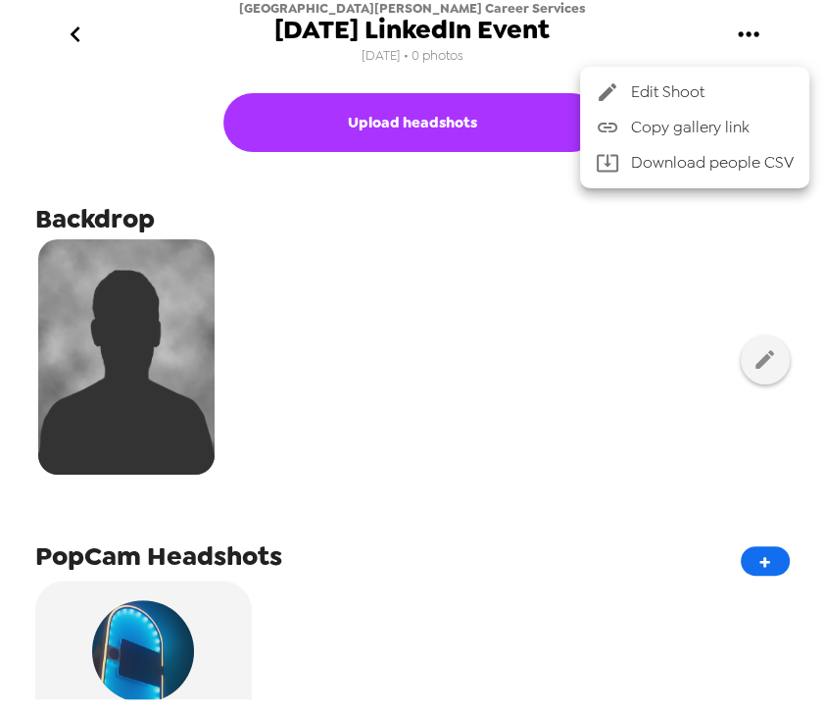
click at [767, 125] on span "Copy gallery link" at bounding box center [712, 128] width 163 height 24
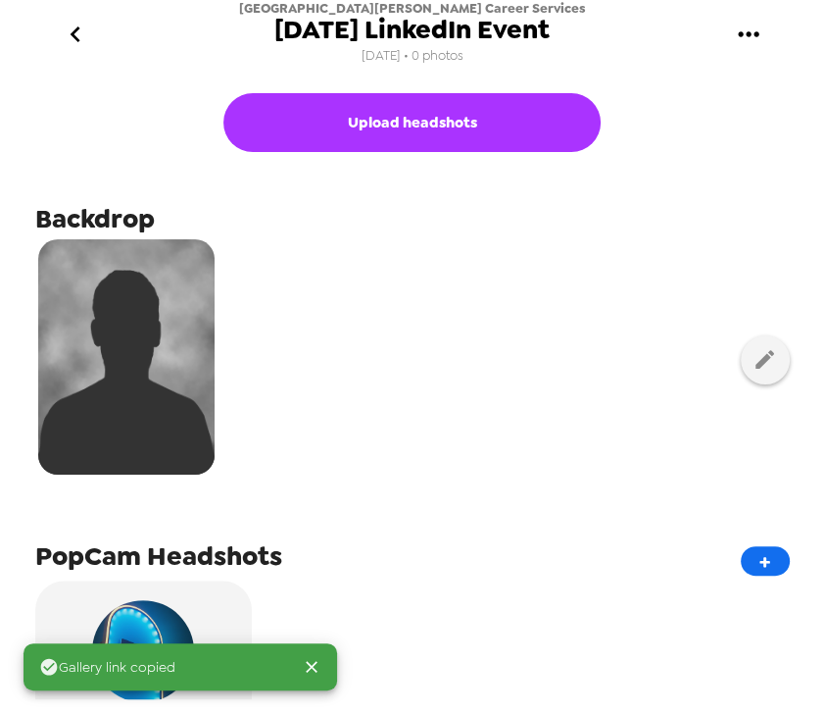
click at [431, 348] on div at bounding box center [412, 359] width 755 height 246
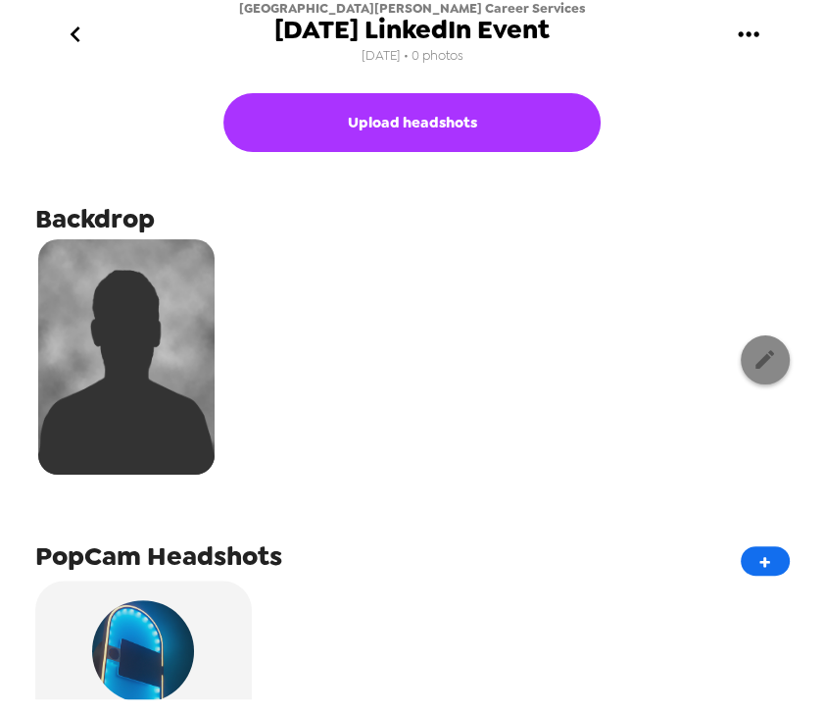
click at [756, 361] on icon "button" at bounding box center [765, 359] width 19 height 19
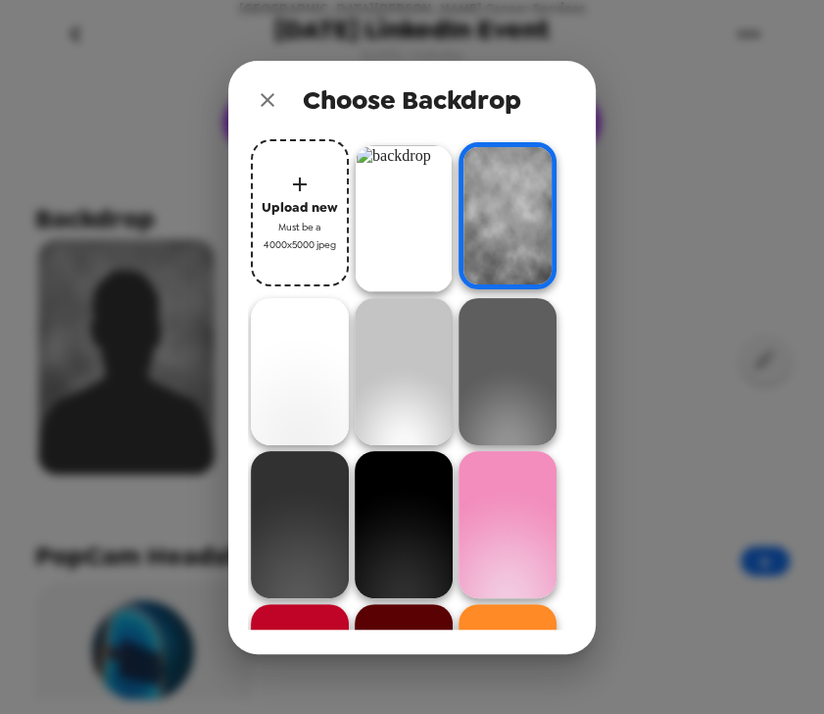
click at [376, 211] on img at bounding box center [404, 218] width 98 height 147
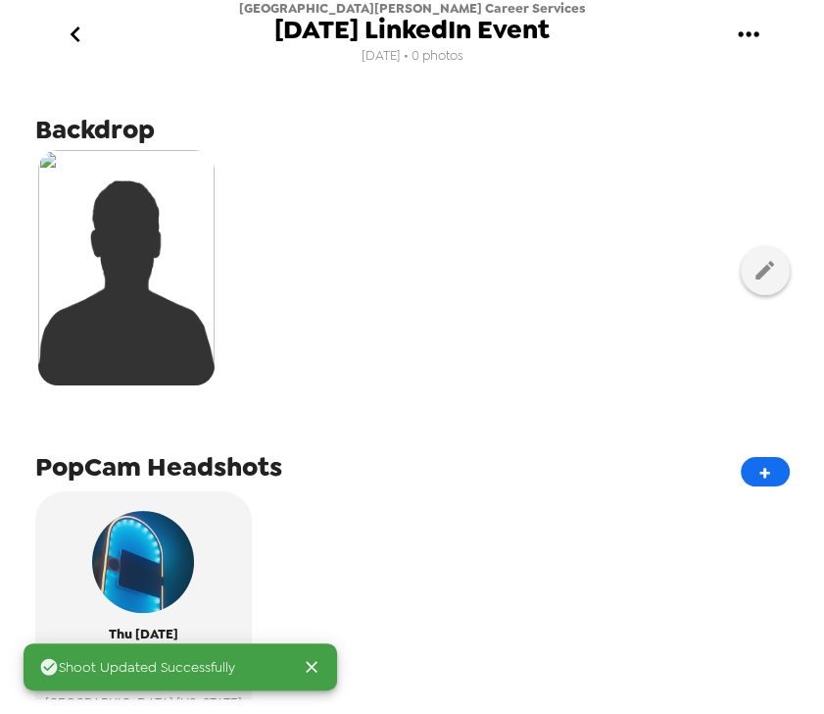
scroll to position [235, 0]
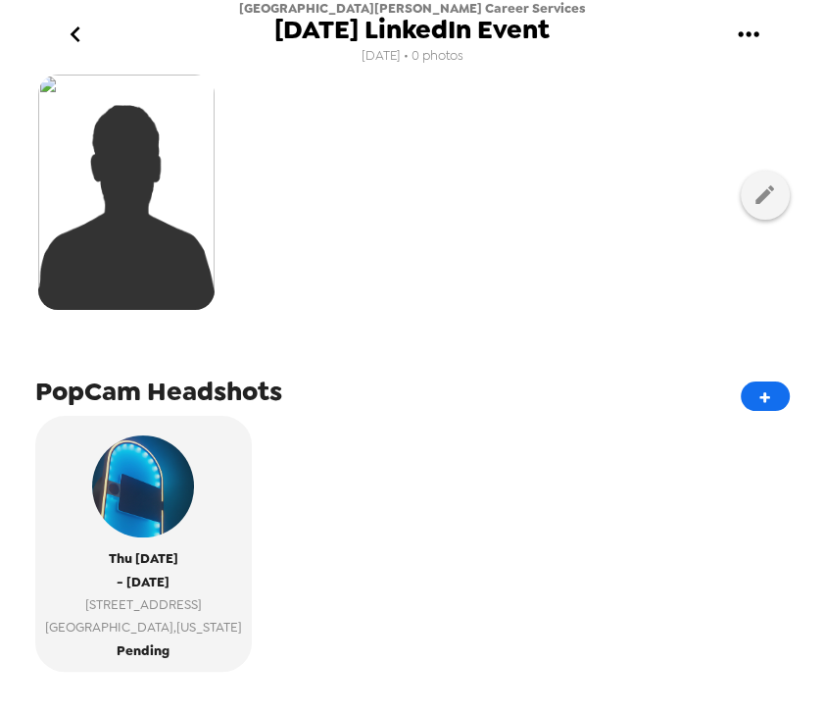
scroll to position [438, 0]
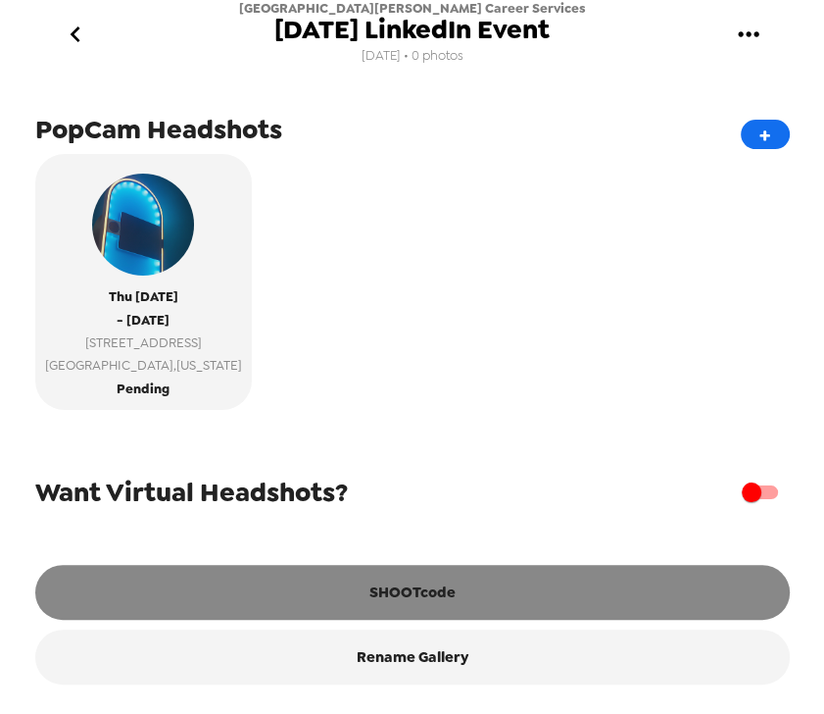
click at [455, 592] on button "SHOOTcode" at bounding box center [412, 592] width 755 height 55
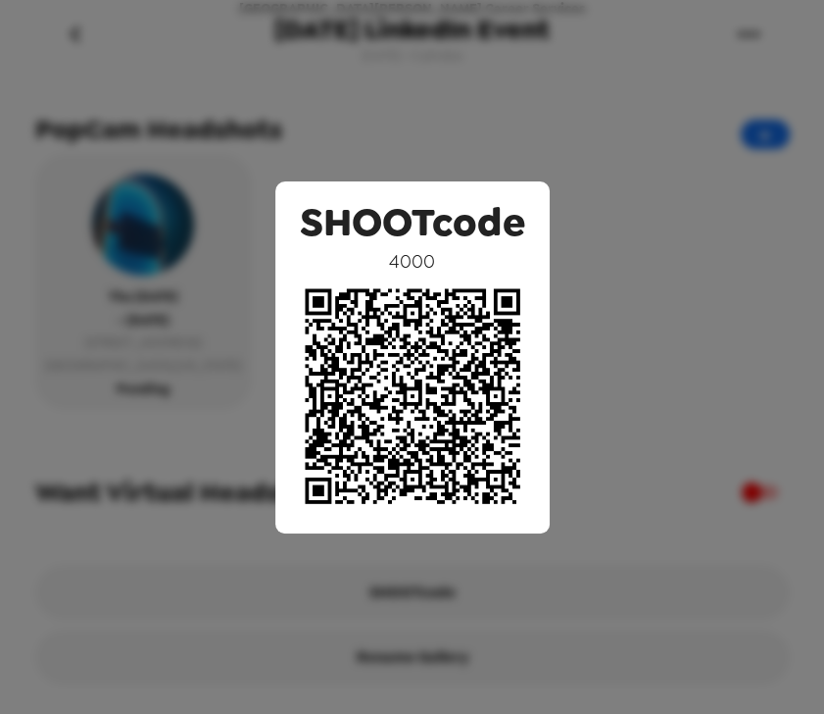
click at [615, 449] on div "SHOOTcode 4000" at bounding box center [412, 357] width 824 height 714
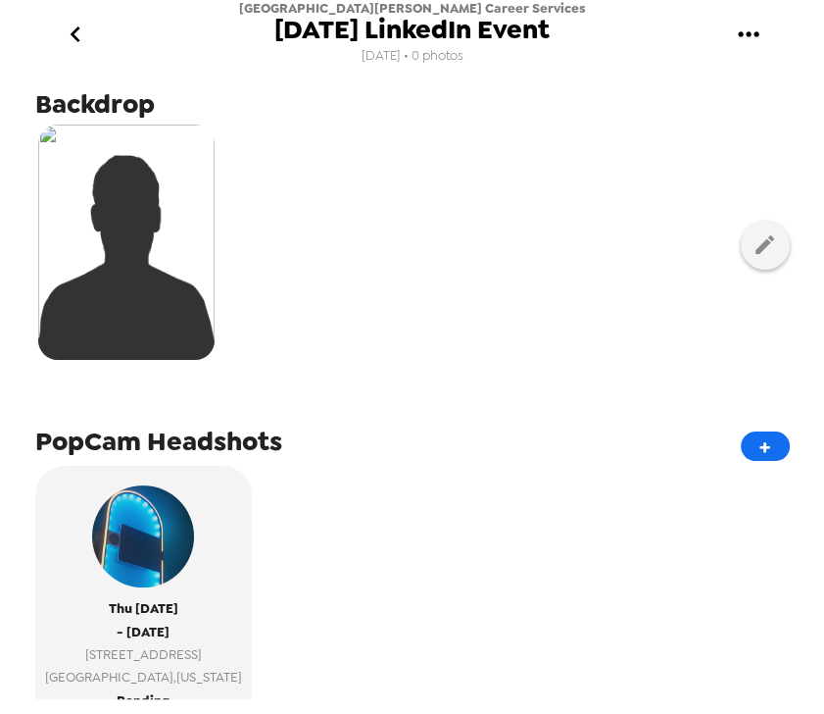
scroll to position [235, 0]
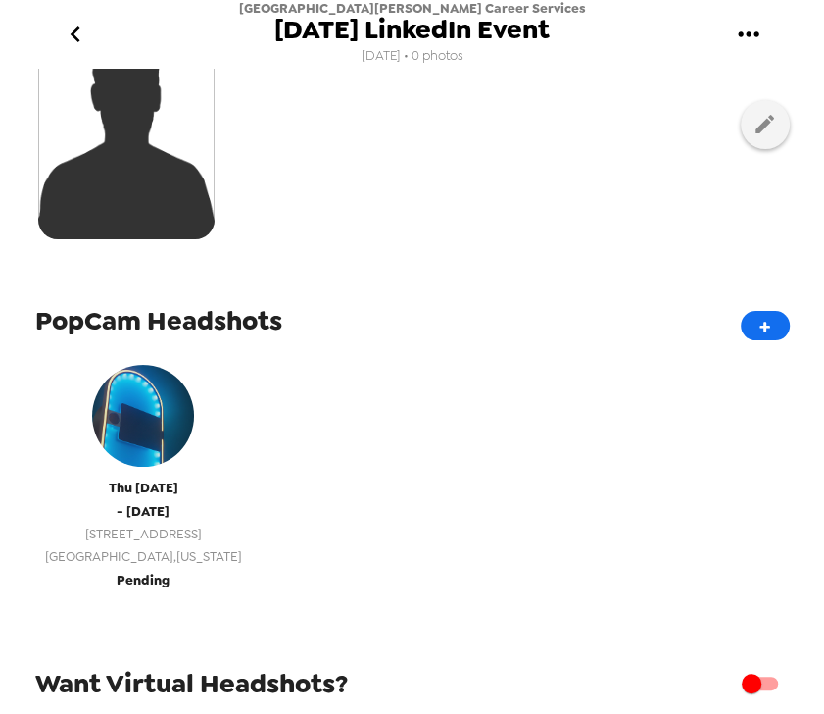
click at [176, 533] on span "[STREET_ADDRESS]" at bounding box center [143, 533] width 197 height 23
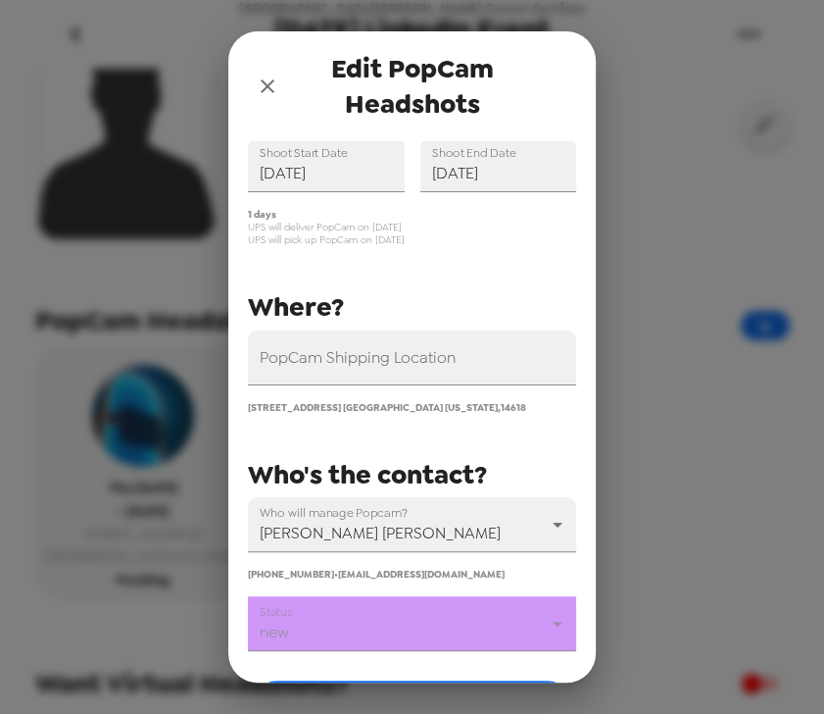
scroll to position [157, 0]
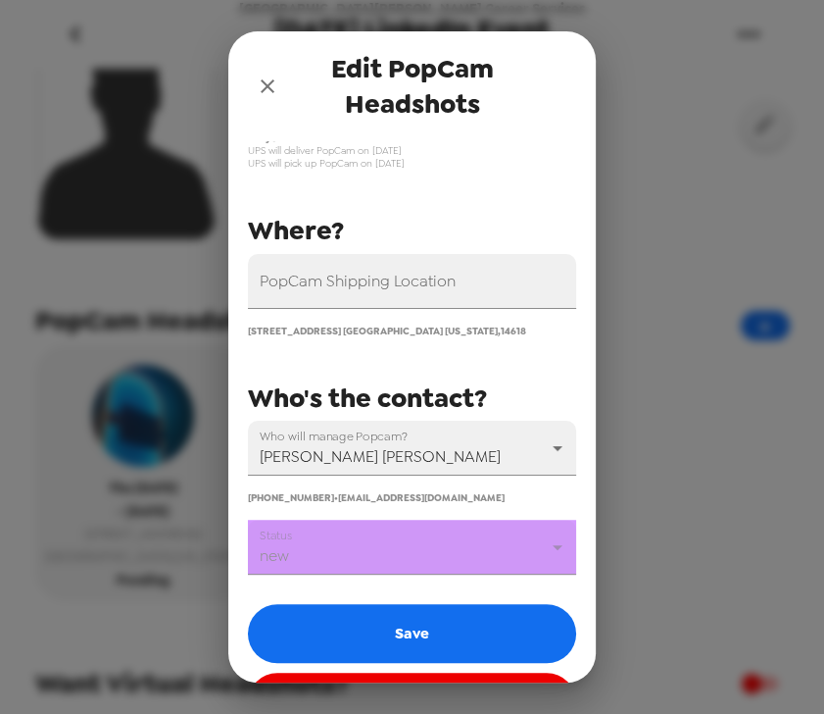
click at [390, 567] on body "St. John Fisher University Career Services 11/13/2025 LinkedIn Event 8/15/25 • …" at bounding box center [412, 357] width 824 height 714
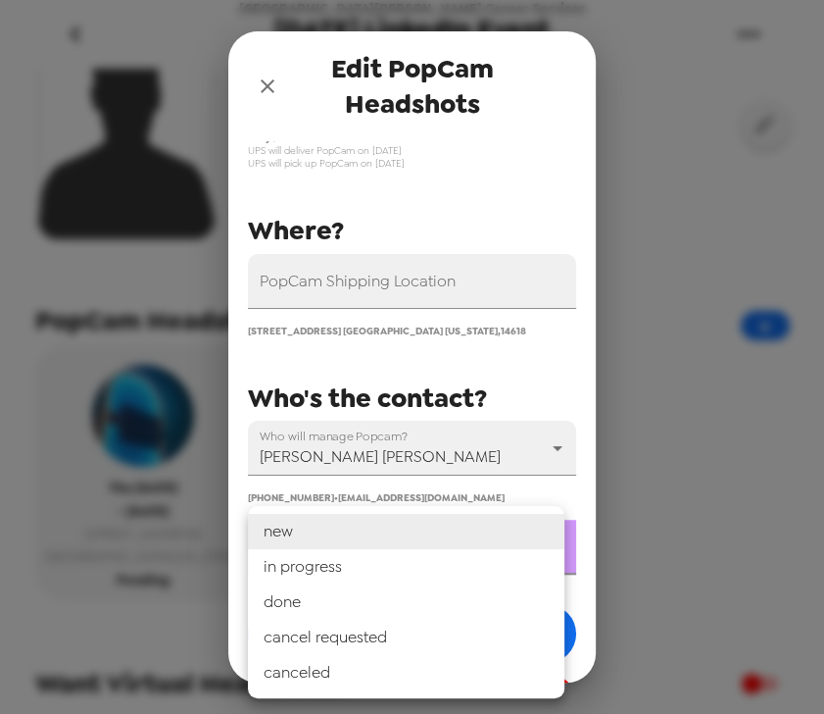
click at [376, 575] on li "in progress" at bounding box center [406, 566] width 317 height 35
type input "in progress"
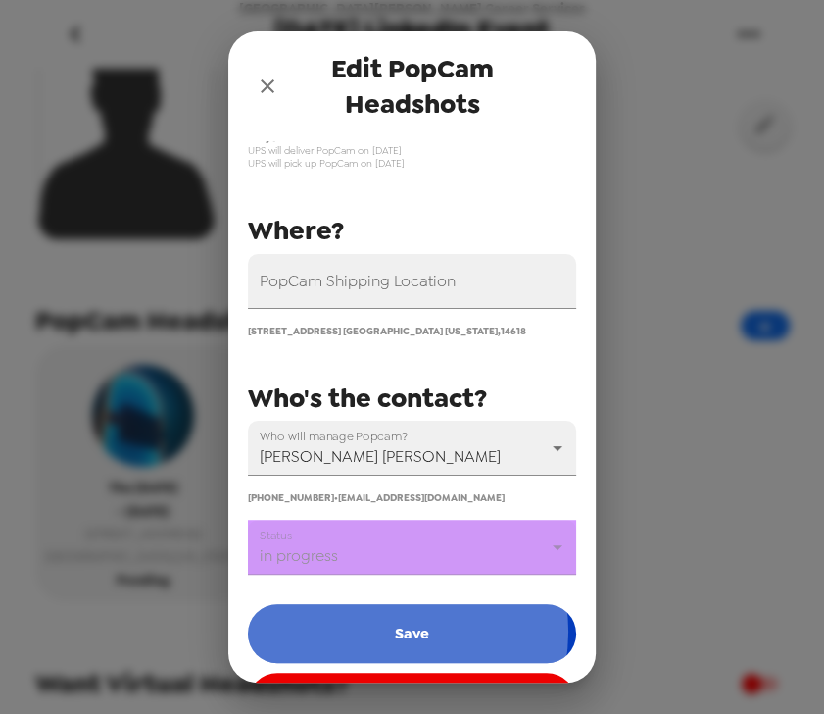
click at [384, 635] on button "Save" at bounding box center [412, 633] width 328 height 59
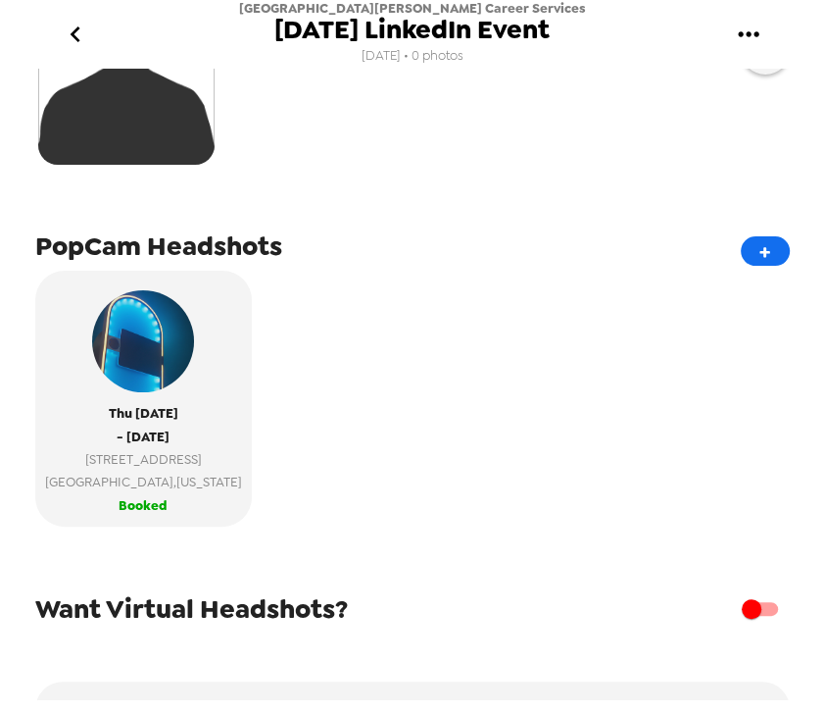
scroll to position [314, 0]
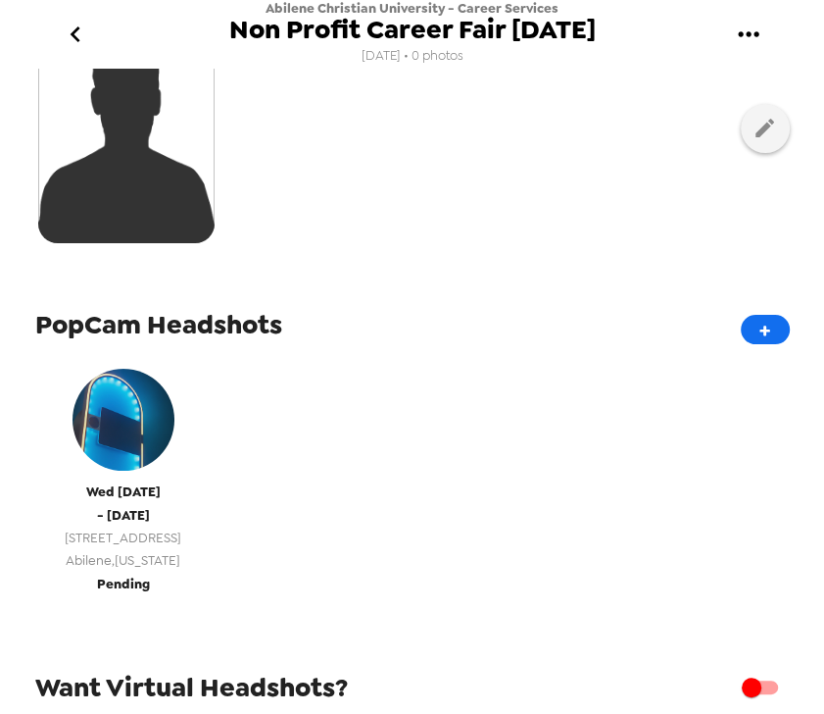
scroll to position [235, 0]
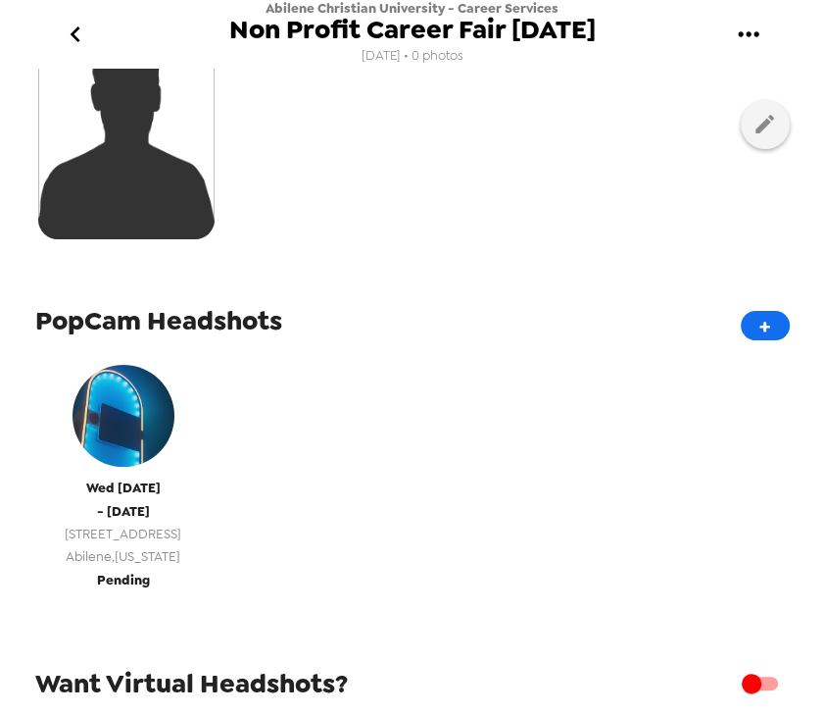
click at [131, 517] on span "- Wed 11/12/25" at bounding box center [123, 511] width 53 height 23
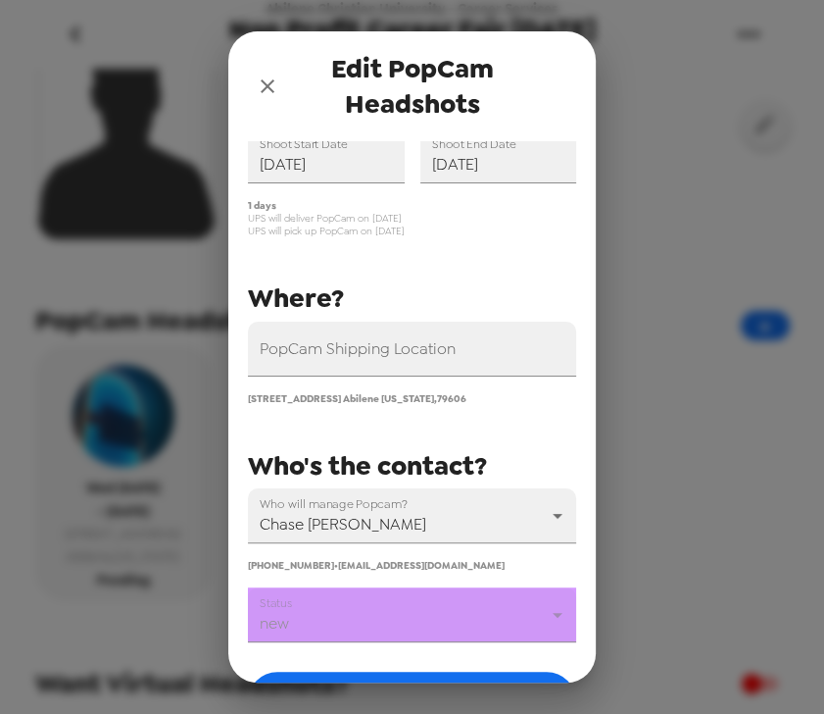
scroll to position [228, 0]
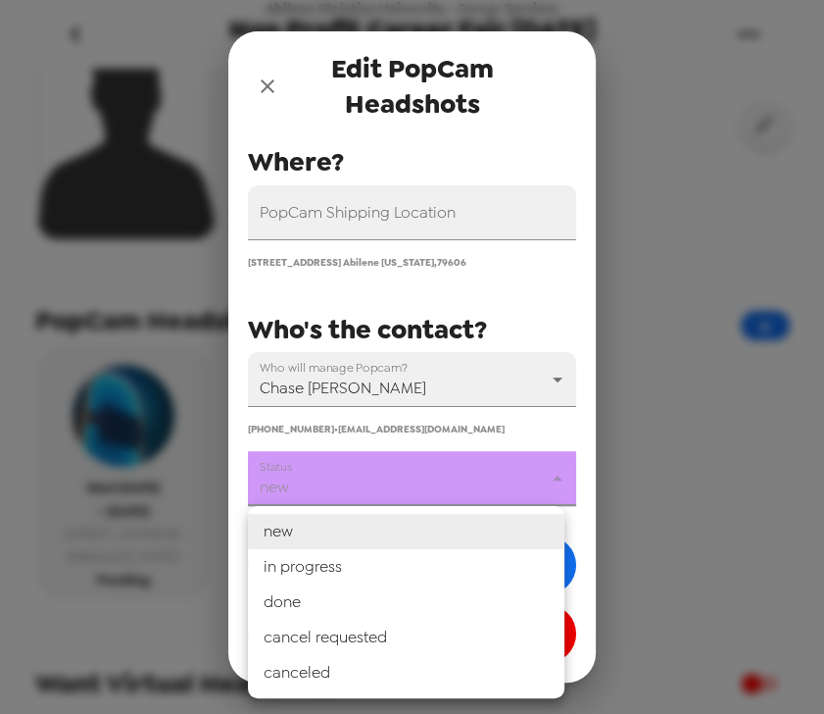
click at [400, 485] on body "Abilene Christian University - Career Services Non Profit Career Fair 11/12/202…" at bounding box center [412, 357] width 824 height 714
click at [386, 561] on li "in progress" at bounding box center [406, 566] width 317 height 35
type input "in progress"
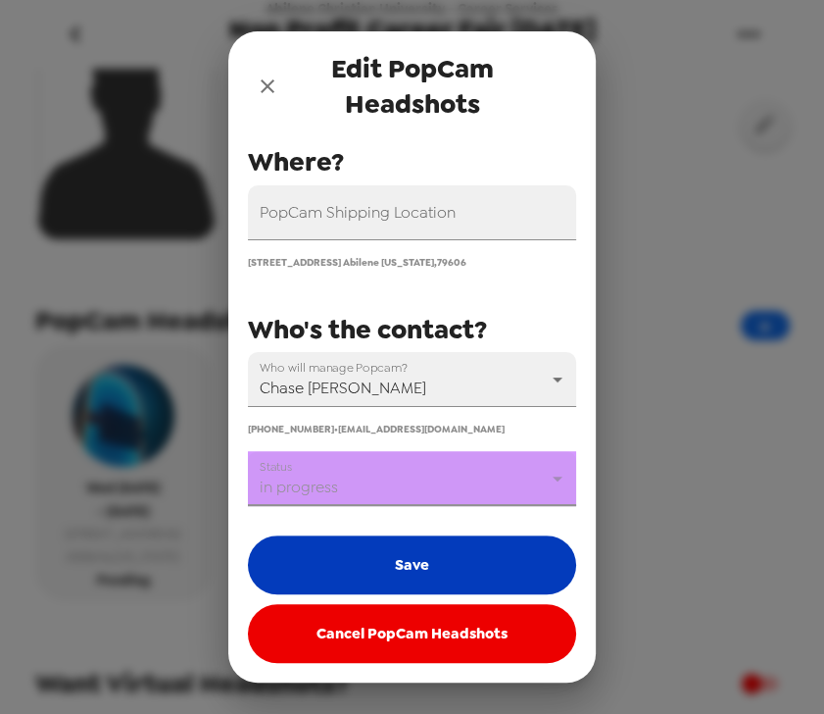
click at [396, 571] on button "Save" at bounding box center [412, 564] width 328 height 59
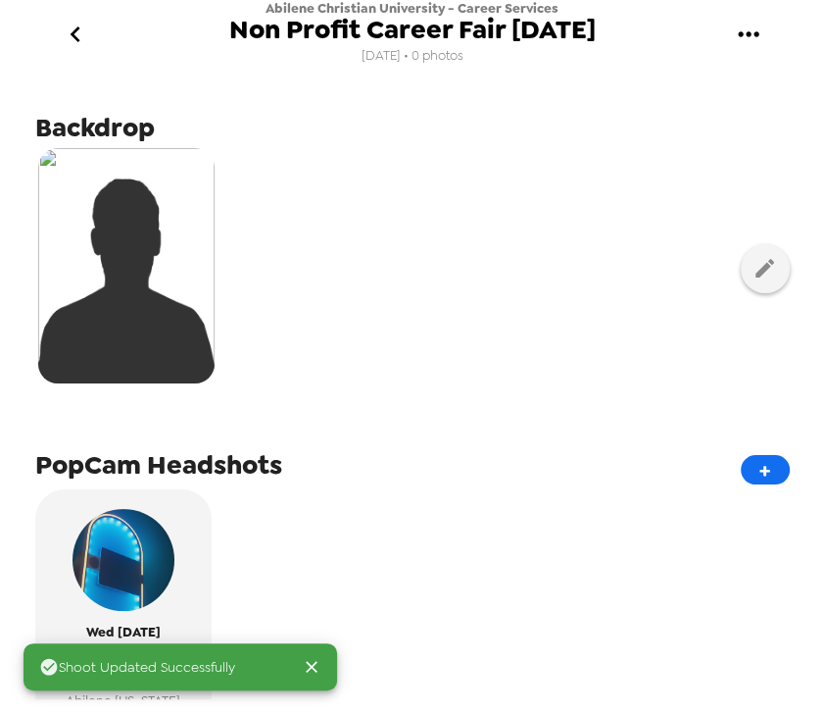
scroll to position [0, 0]
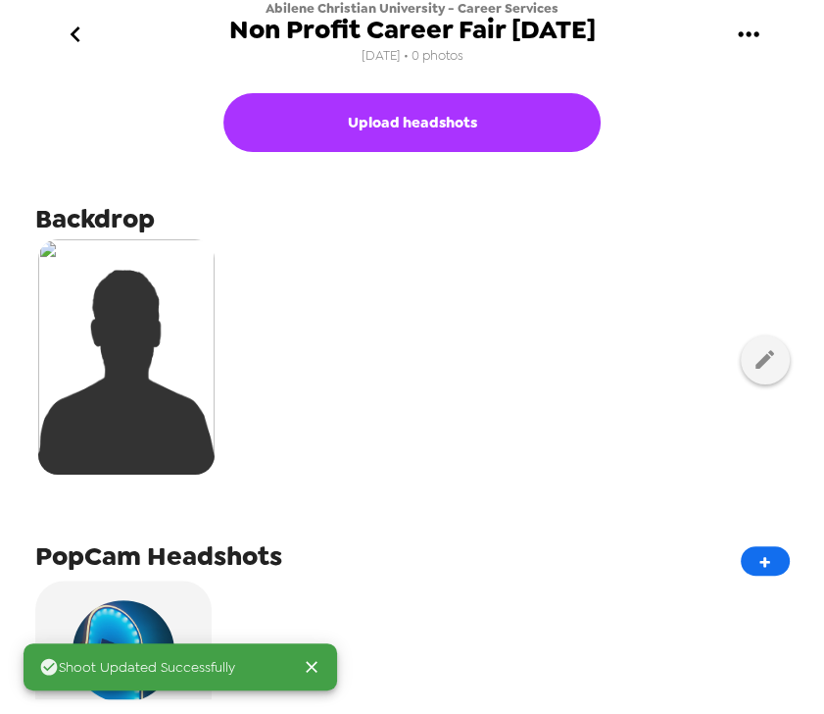
click at [760, 42] on icon "gallery menu" at bounding box center [748, 34] width 31 height 31
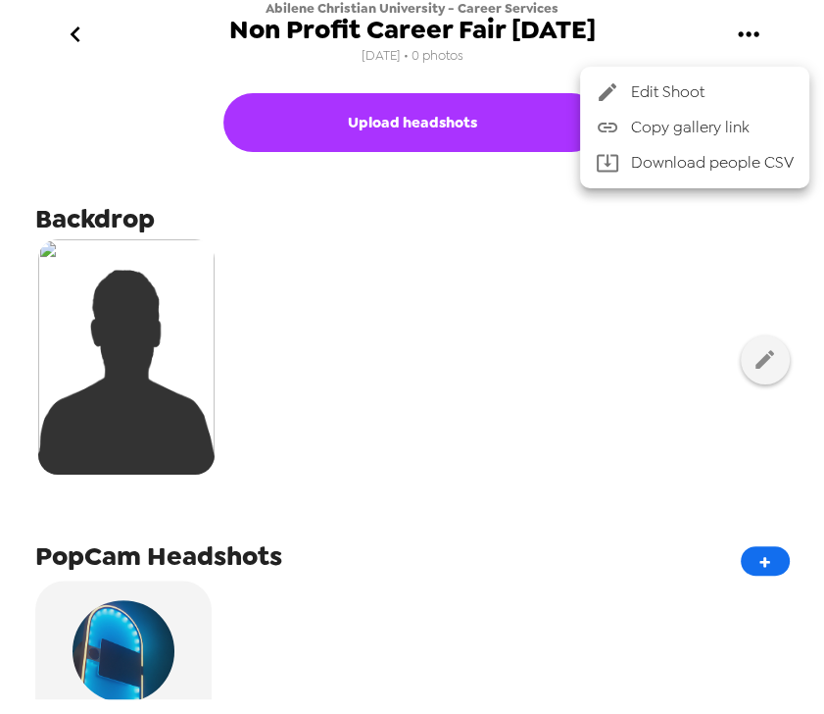
drag, startPoint x: 776, startPoint y: 123, endPoint x: 795, endPoint y: 157, distance: 39.0
click at [776, 123] on span "Copy gallery link" at bounding box center [712, 128] width 163 height 24
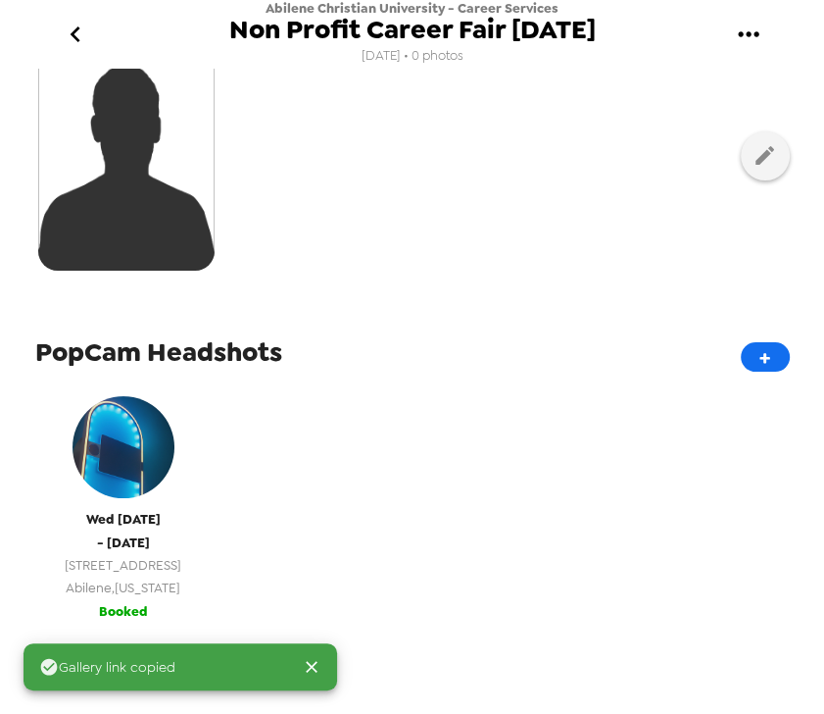
scroll to position [203, 0]
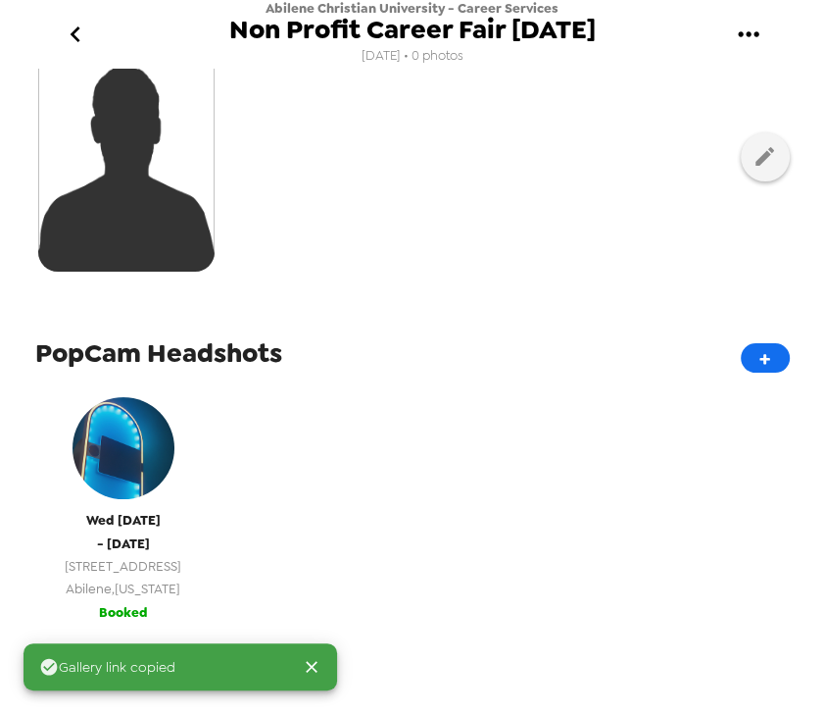
click at [137, 506] on div "Wed 11/12/25 - Wed 11/12/25 42 Hoylake Dr Abilene , Texas" at bounding box center [123, 493] width 157 height 213
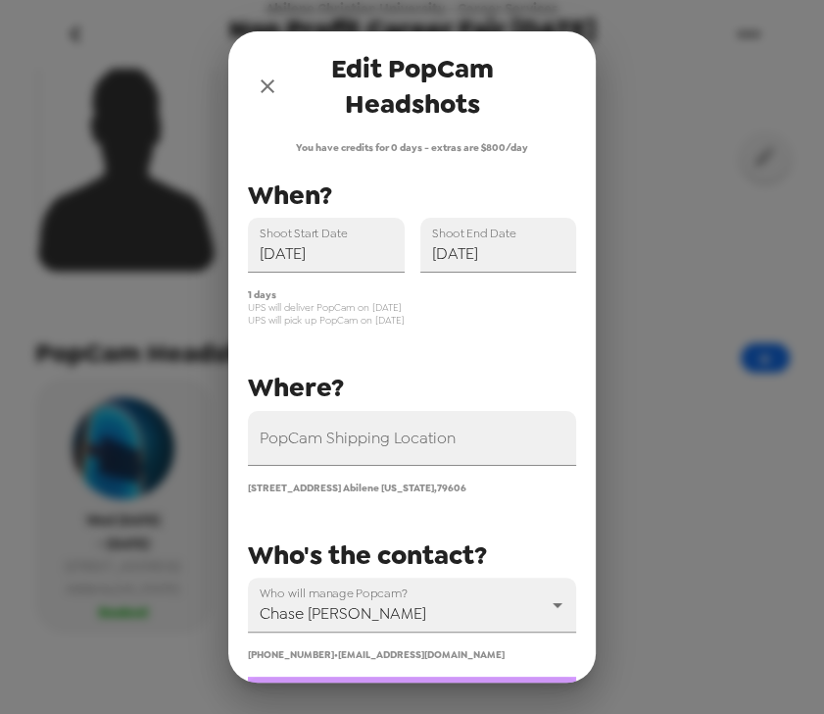
click at [272, 95] on icon "close" at bounding box center [268, 86] width 24 height 24
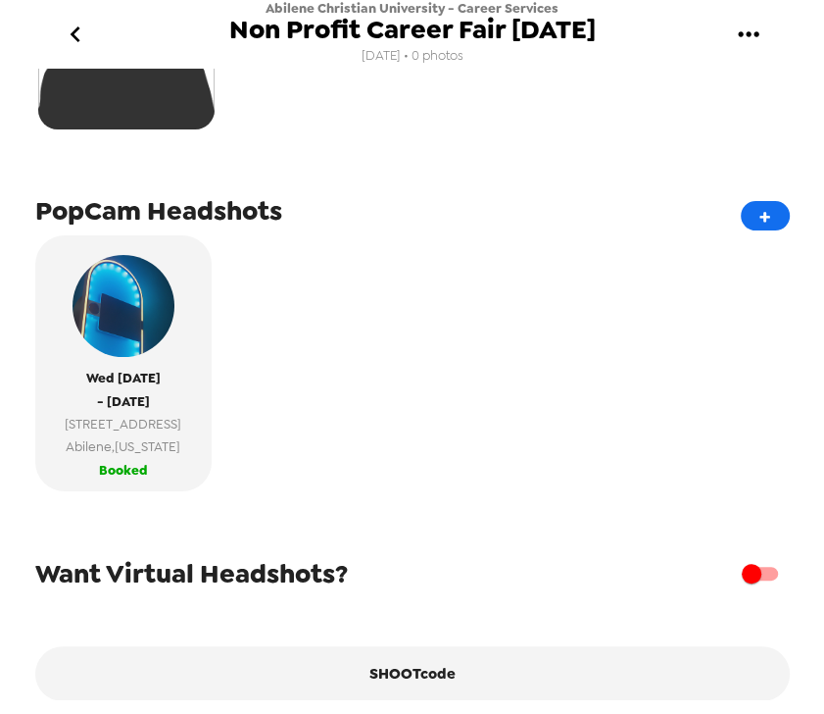
scroll to position [438, 0]
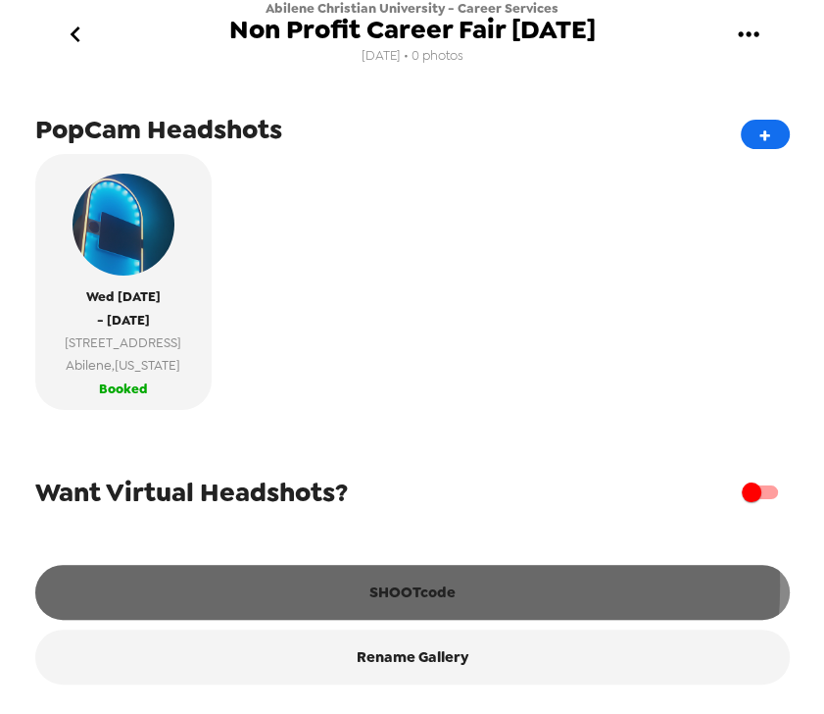
click at [395, 587] on button "SHOOTcode" at bounding box center [412, 592] width 755 height 55
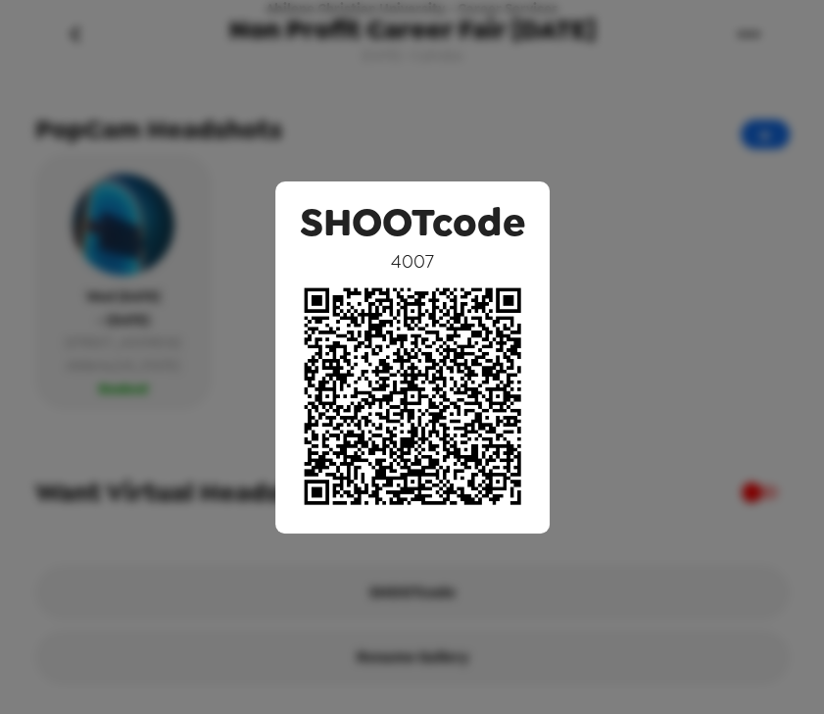
click at [723, 305] on div "SHOOTcode 4007" at bounding box center [412, 357] width 824 height 714
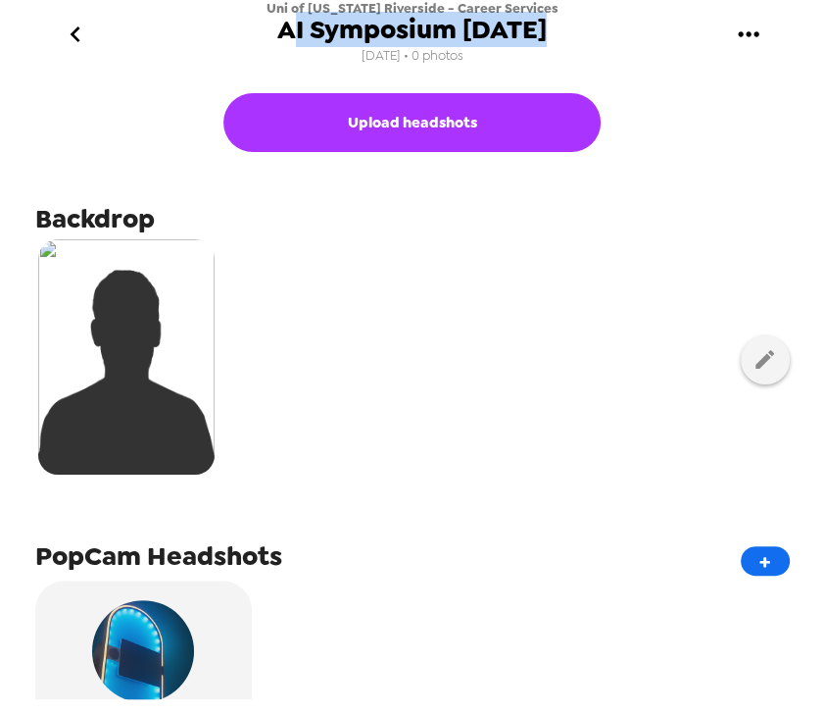
drag, startPoint x: 566, startPoint y: 30, endPoint x: 285, endPoint y: 31, distance: 280.3
click at [285, 31] on div "Uni of [US_STATE] Riverside - Career Services AI Symposium [DATE] [DATE] • 0 ph…" at bounding box center [413, 34] width 784 height 69
copy span "AI Symposium [DATE]"
click at [763, 26] on button "gallery menu" at bounding box center [749, 35] width 64 height 64
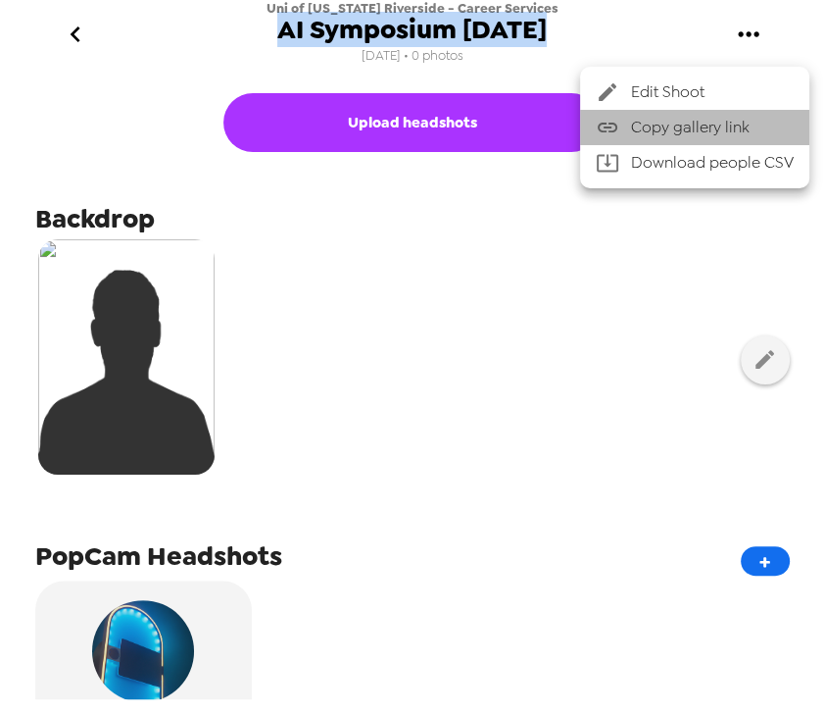
click at [768, 124] on span "Copy gallery link" at bounding box center [712, 128] width 163 height 24
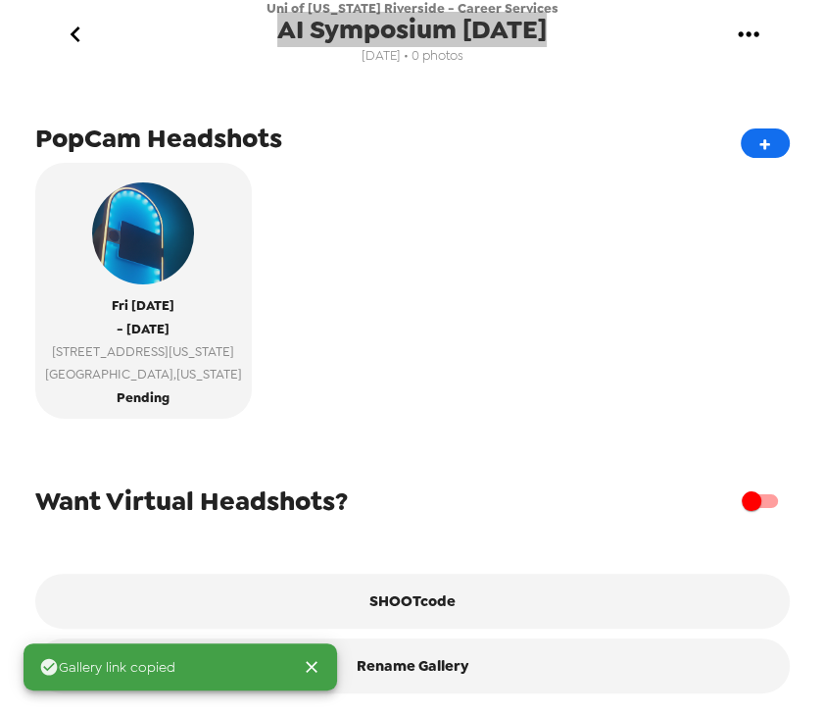
scroll to position [438, 0]
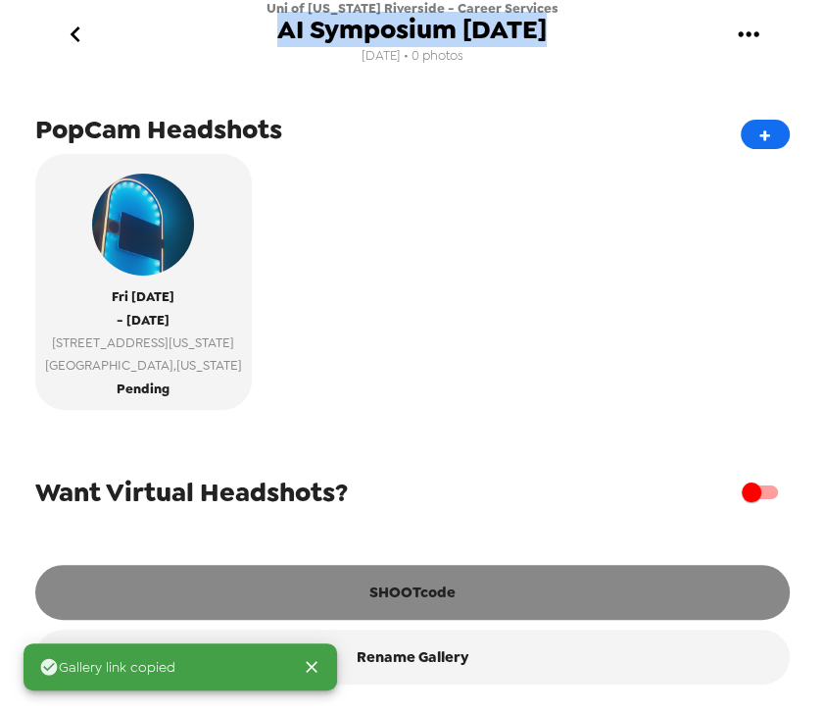
click at [457, 579] on button "SHOOTcode" at bounding box center [412, 592] width 755 height 55
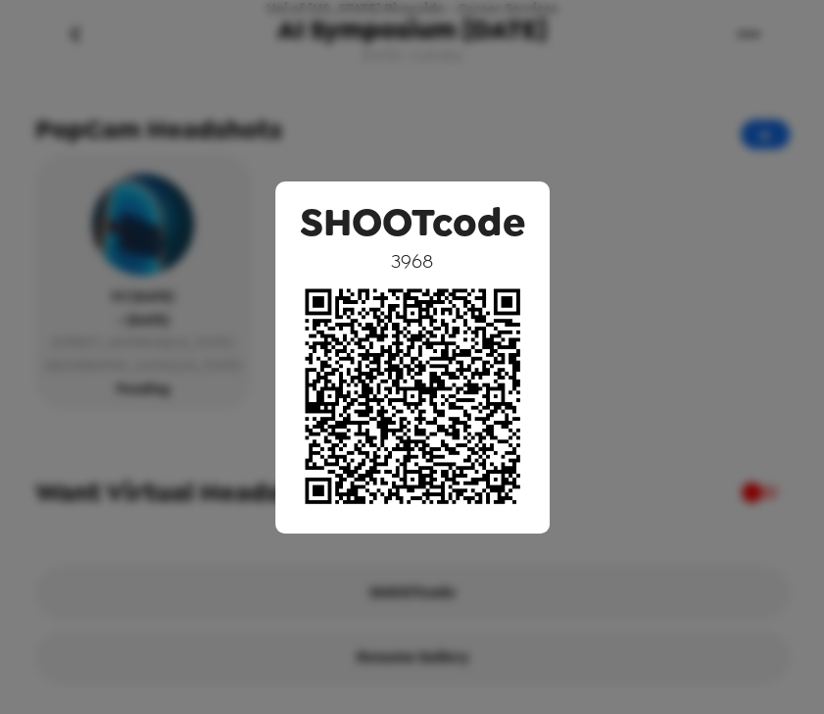
drag, startPoint x: 664, startPoint y: 165, endPoint x: 447, endPoint y: 317, distance: 264.6
click at [664, 165] on div "SHOOTcode 3968" at bounding box center [412, 357] width 824 height 714
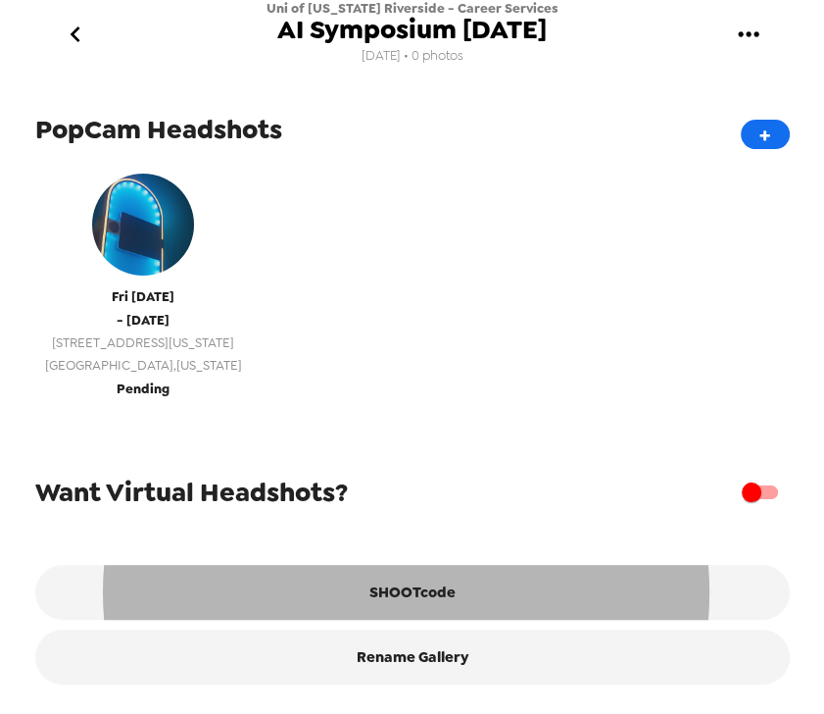
click at [175, 354] on span "[GEOGRAPHIC_DATA] , [US_STATE]" at bounding box center [143, 365] width 197 height 23
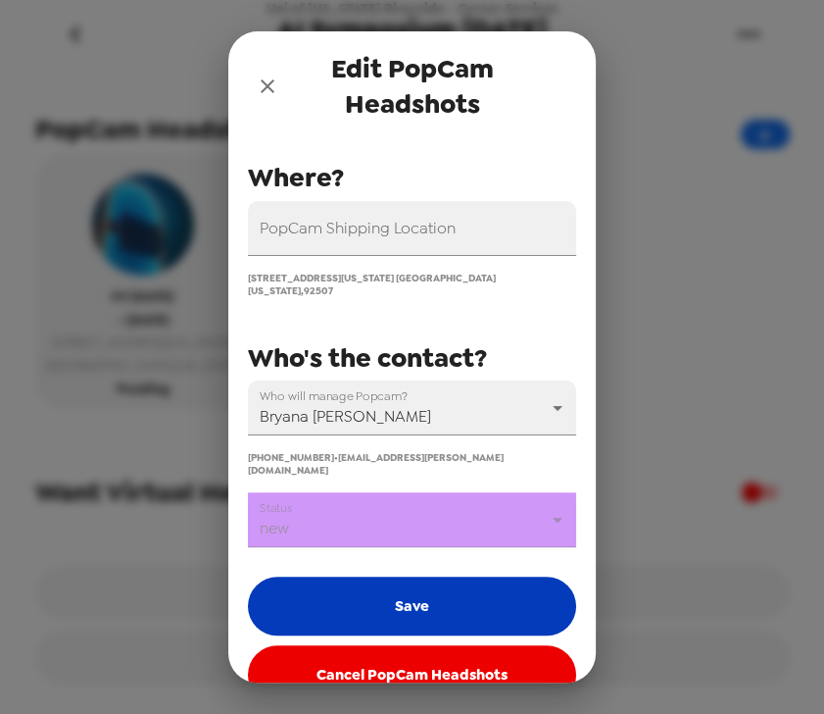
scroll to position [228, 0]
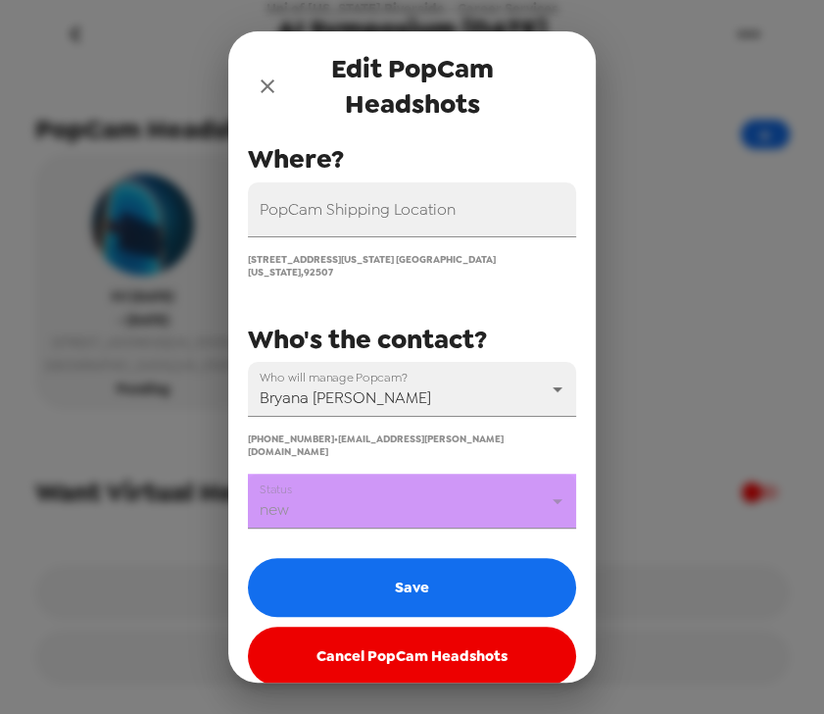
click at [423, 481] on body "Uni of California Riverside - Career Services AI Symposium 9/5/25 8/1/25 • 0 ph…" at bounding box center [412, 357] width 824 height 714
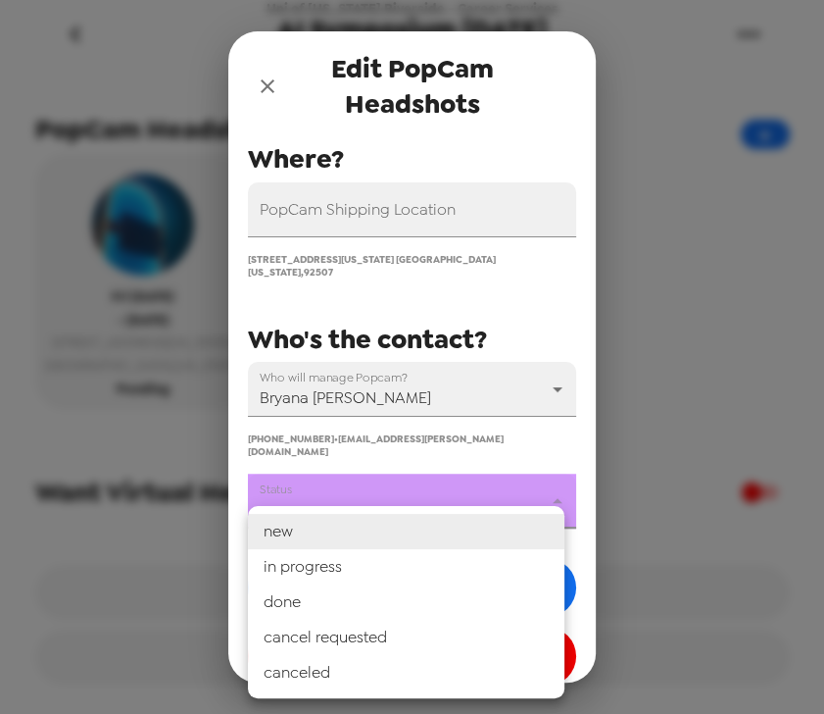
click at [406, 565] on li "in progress" at bounding box center [406, 566] width 317 height 35
type input "in progress"
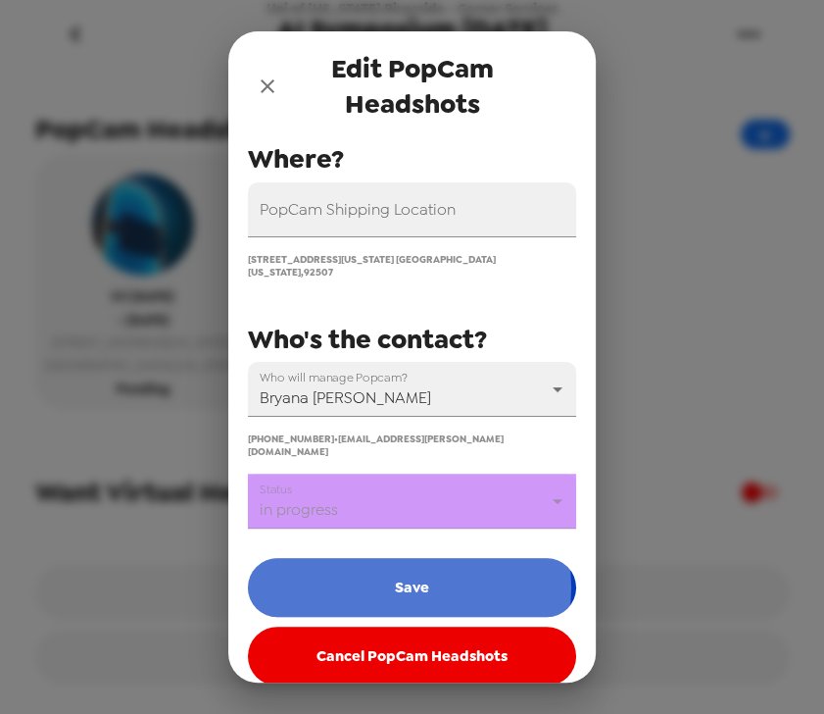
click at [408, 565] on button "Save" at bounding box center [412, 587] width 328 height 59
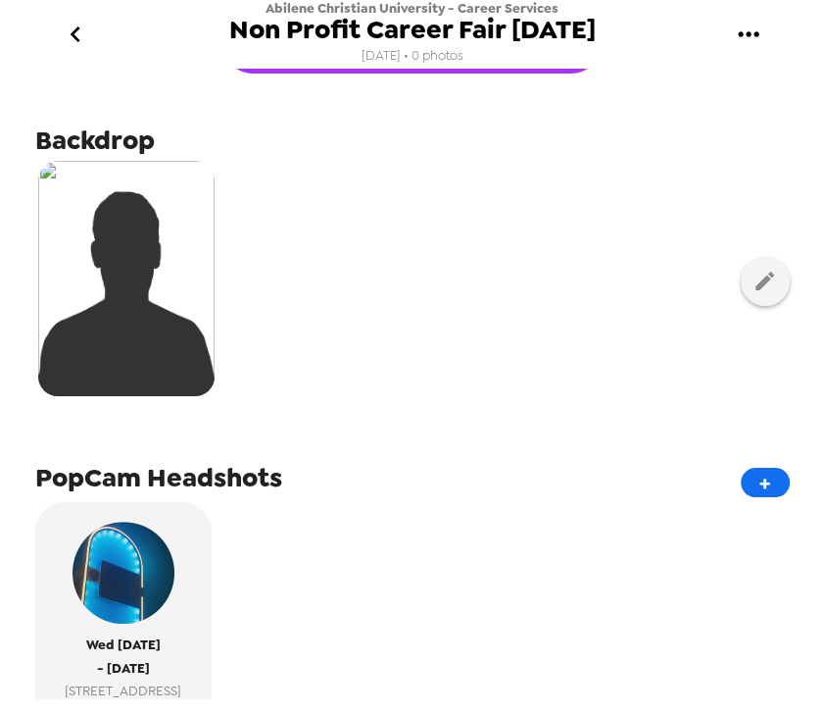
scroll to position [314, 0]
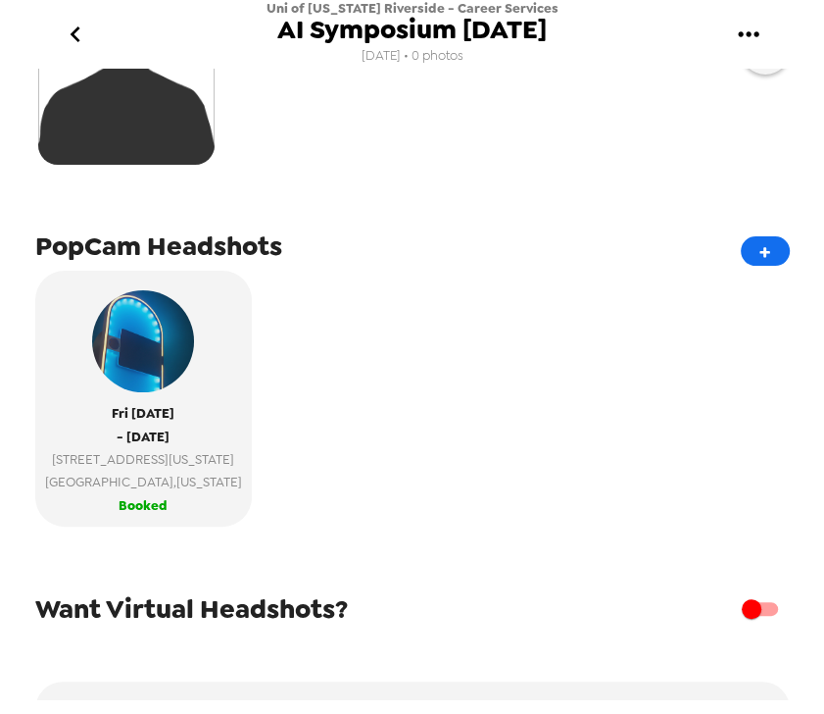
scroll to position [314, 0]
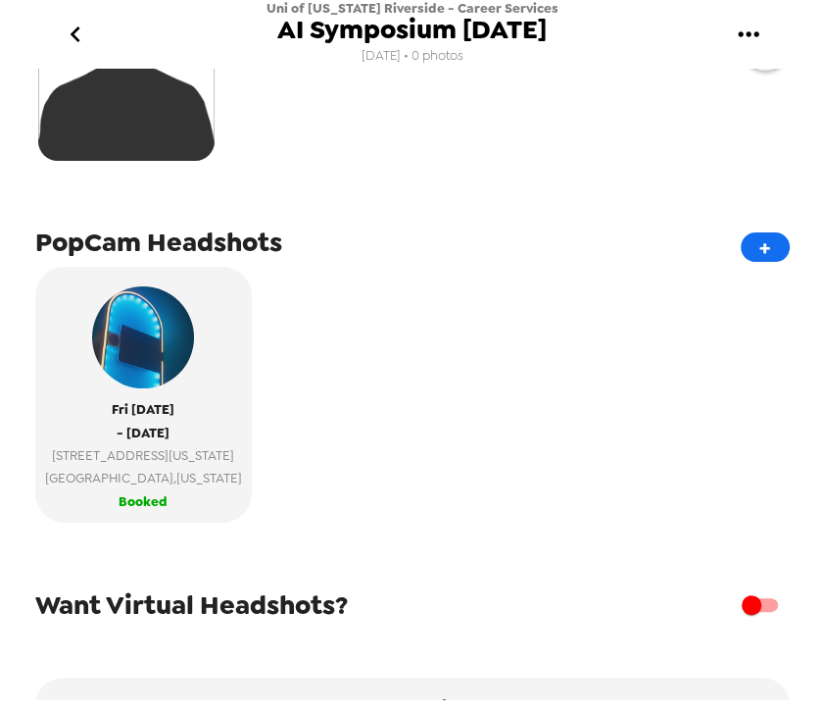
click at [350, 303] on div "[DATE] - [DATE] [STREET_ADDRESS][US_STATE][US_STATE] Booked" at bounding box center [412, 402] width 755 height 271
